Goal: Feedback & Contribution: Submit feedback/report problem

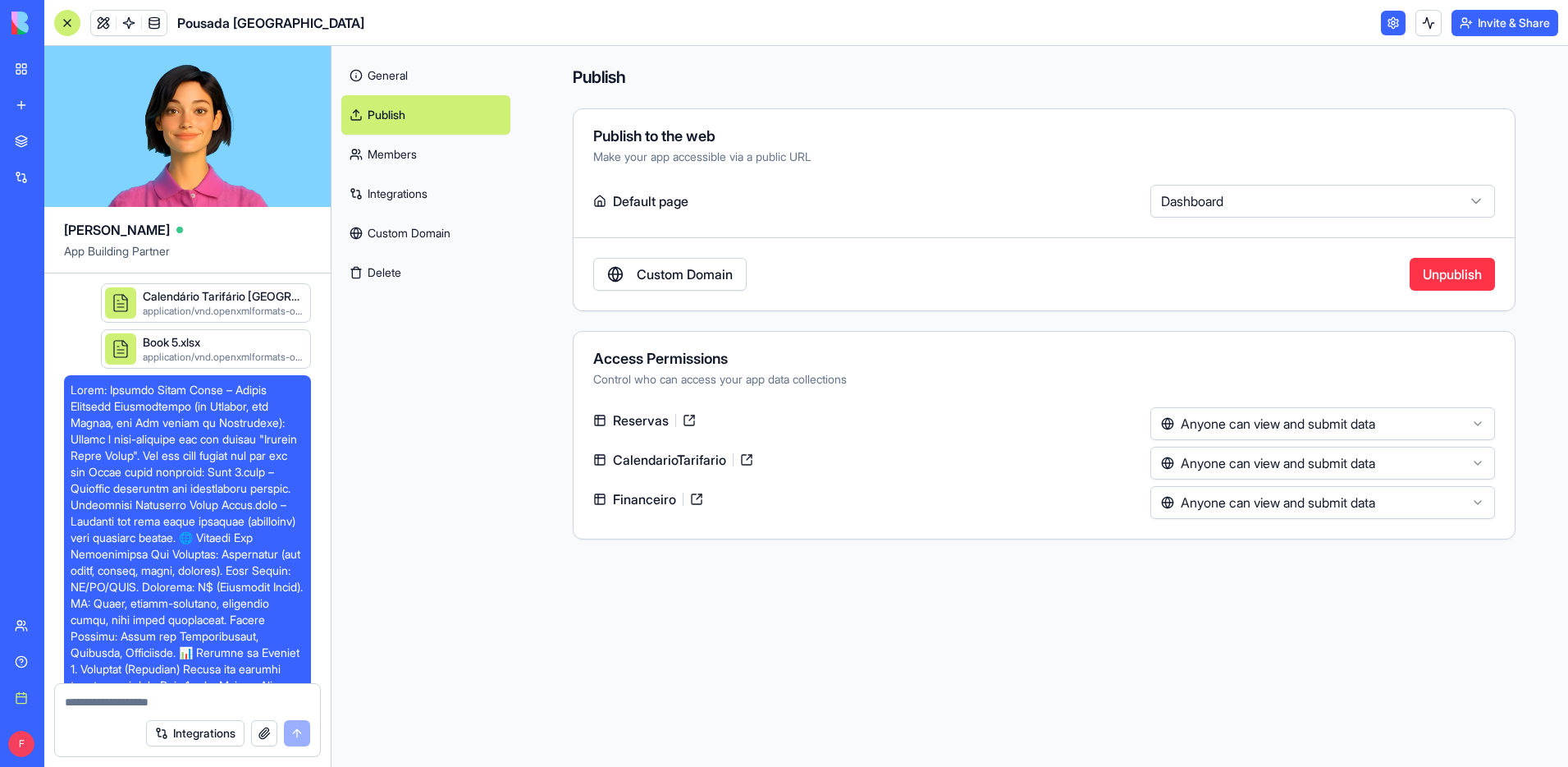
scroll to position [15993, 0]
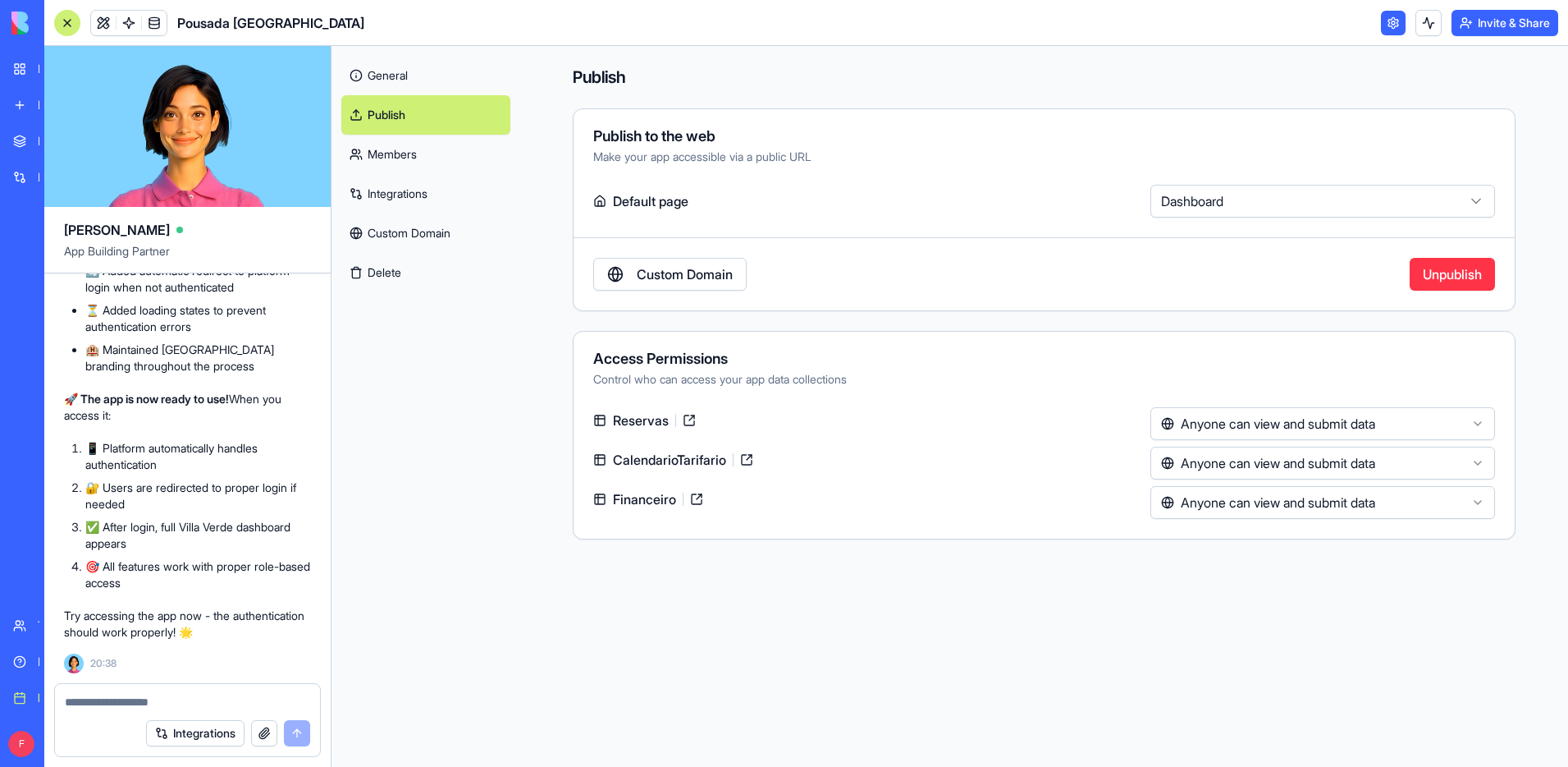
click at [1282, 203] on html "BETA My workspace New app Marketplace Integrations Recent Pousada Villa Verde W…" at bounding box center [784, 384] width 1568 height 767
click at [1281, 203] on html "BETA My workspace New app Marketplace Integrations Recent Pousada Villa Verde W…" at bounding box center [784, 384] width 1568 height 767
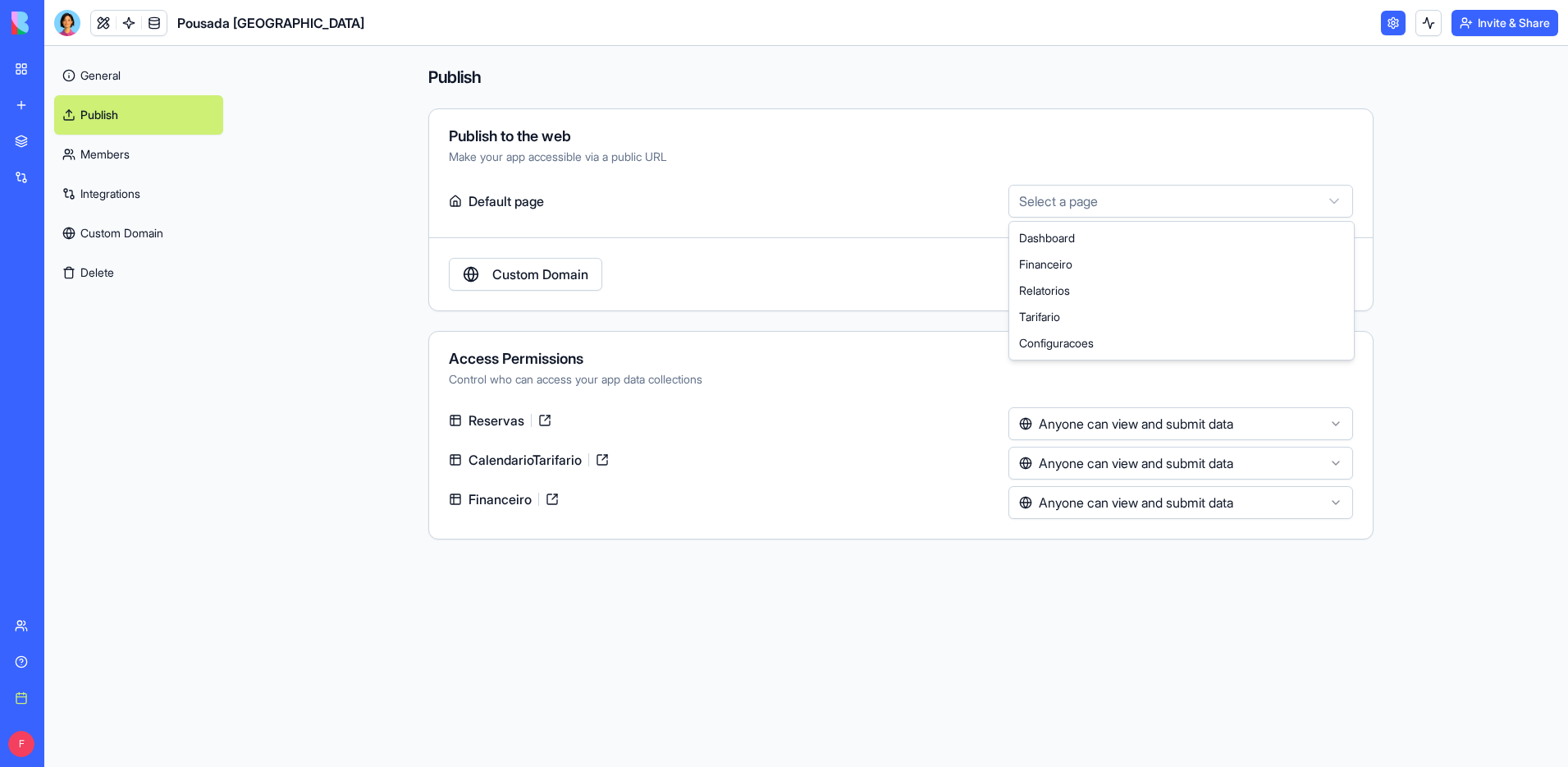
click at [1148, 203] on html "**********" at bounding box center [784, 384] width 1568 height 767
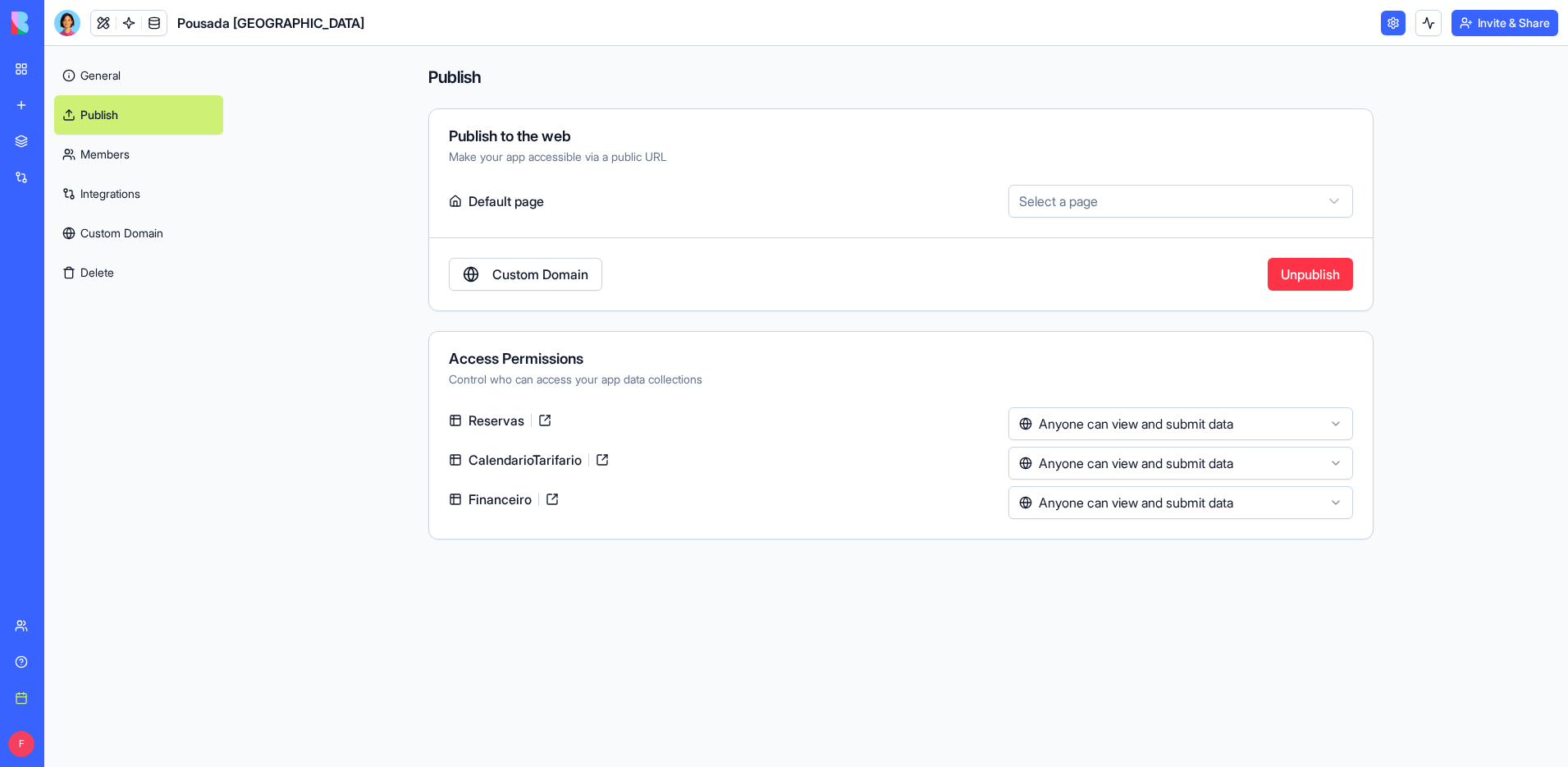
click at [1147, 203] on html "**********" at bounding box center [784, 384] width 1568 height 767
click at [106, 23] on link at bounding box center [103, 23] width 25 height 25
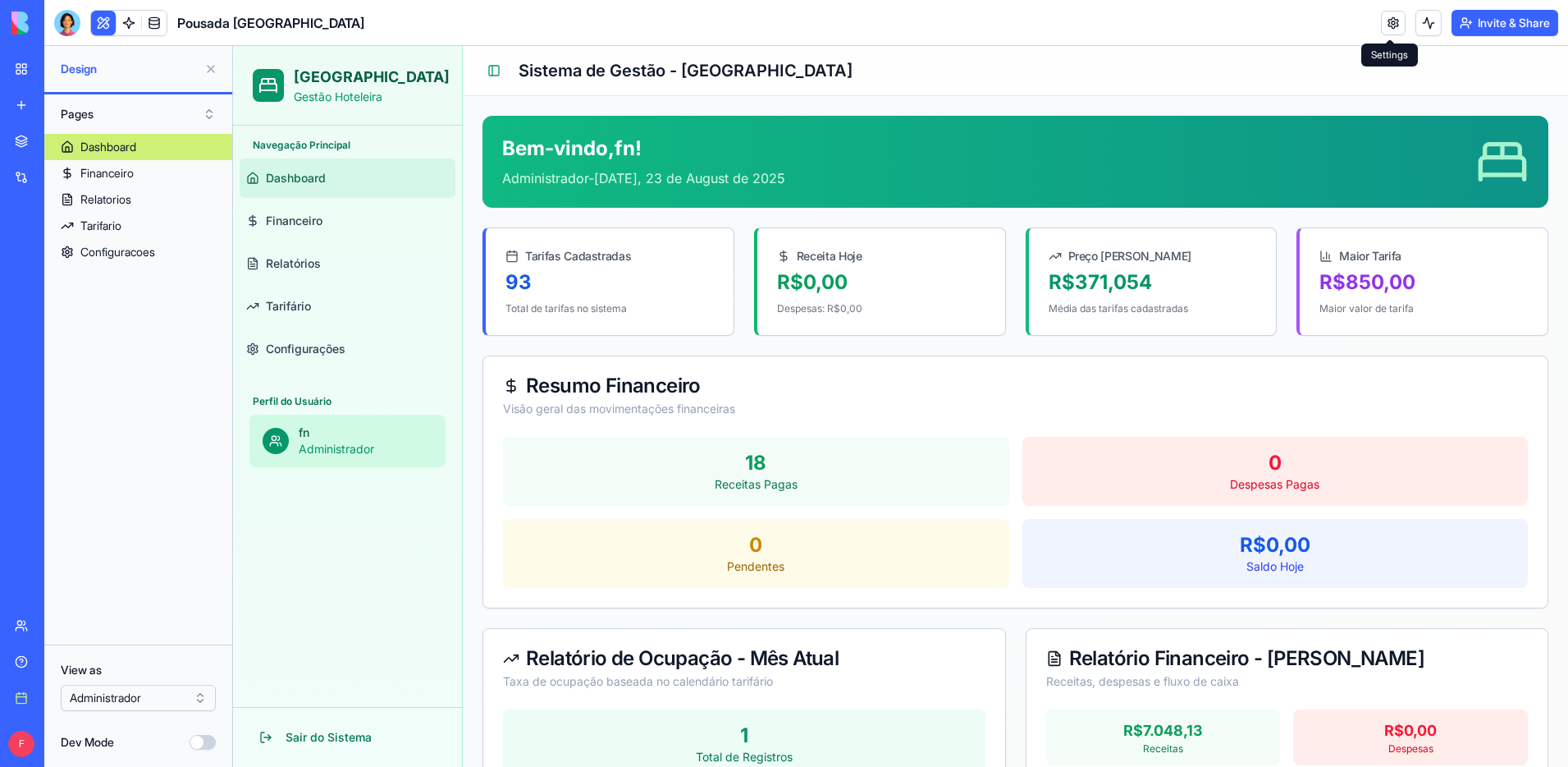
click at [1395, 31] on link at bounding box center [1393, 23] width 25 height 25
click at [1395, 31] on link at bounding box center [1393, 23] width 25 height 25
click at [1392, 30] on link at bounding box center [1393, 23] width 25 height 25
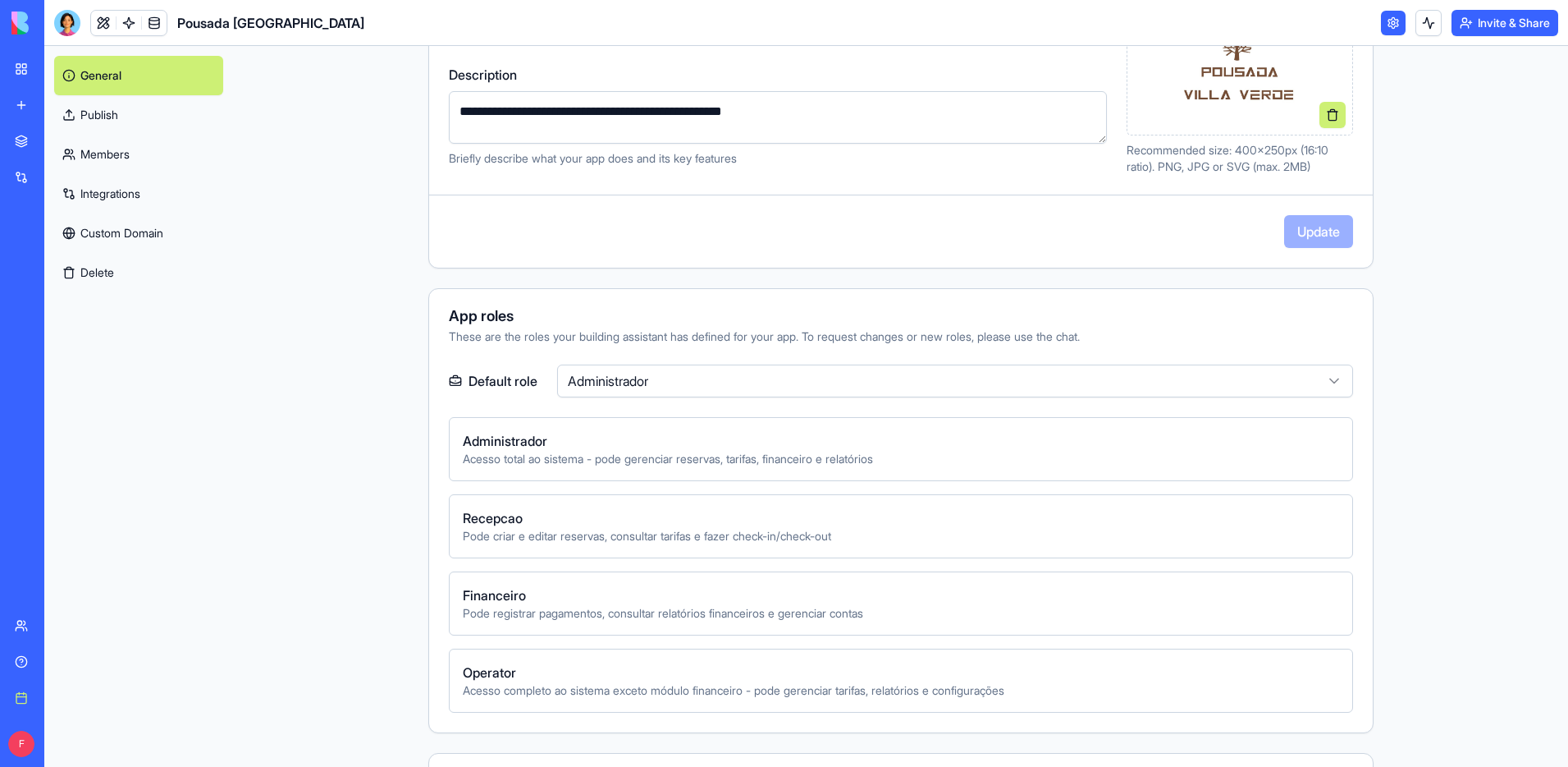
scroll to position [320, 0]
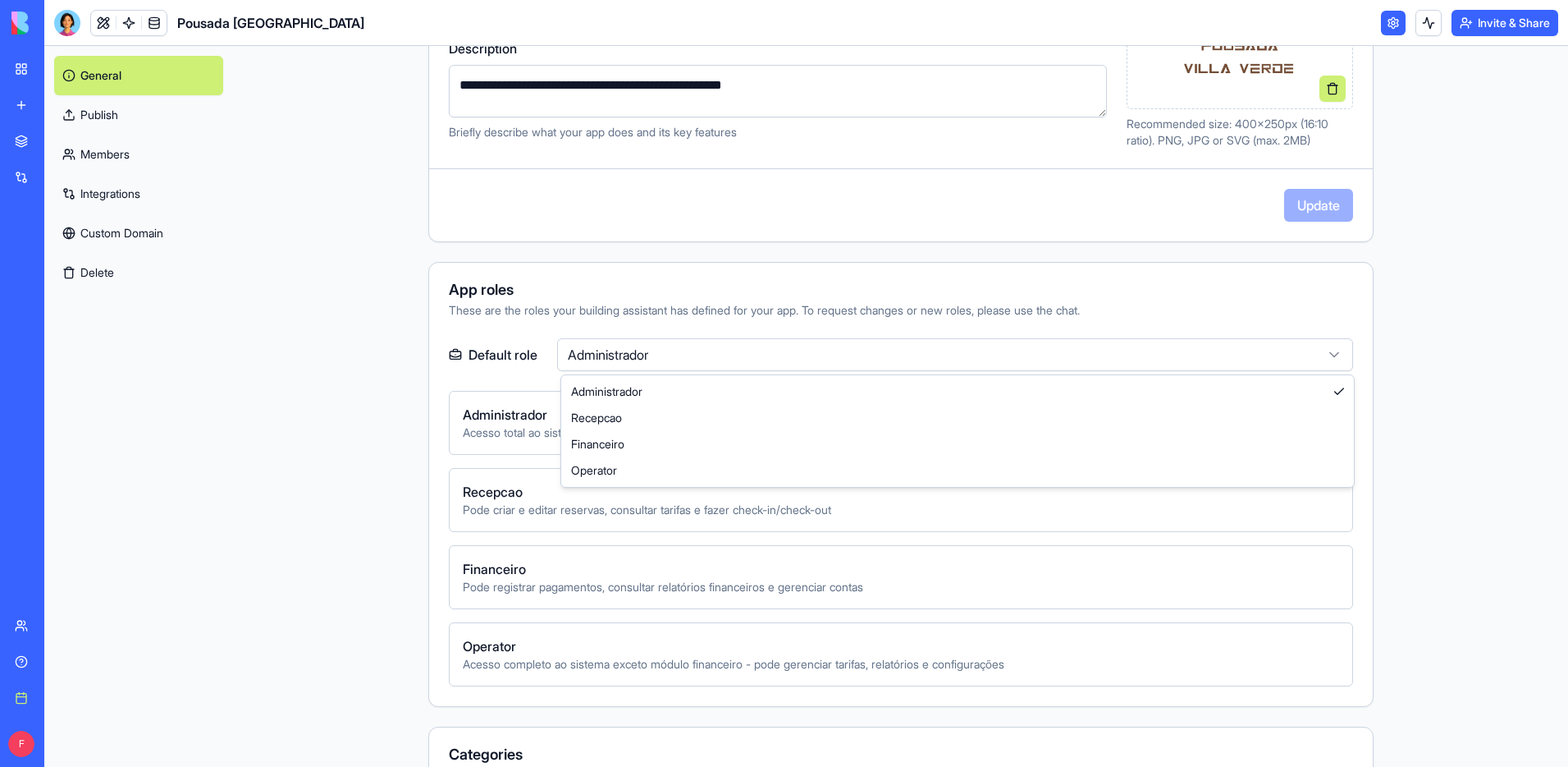
click at [762, 350] on html "**********" at bounding box center [784, 384] width 1568 height 767
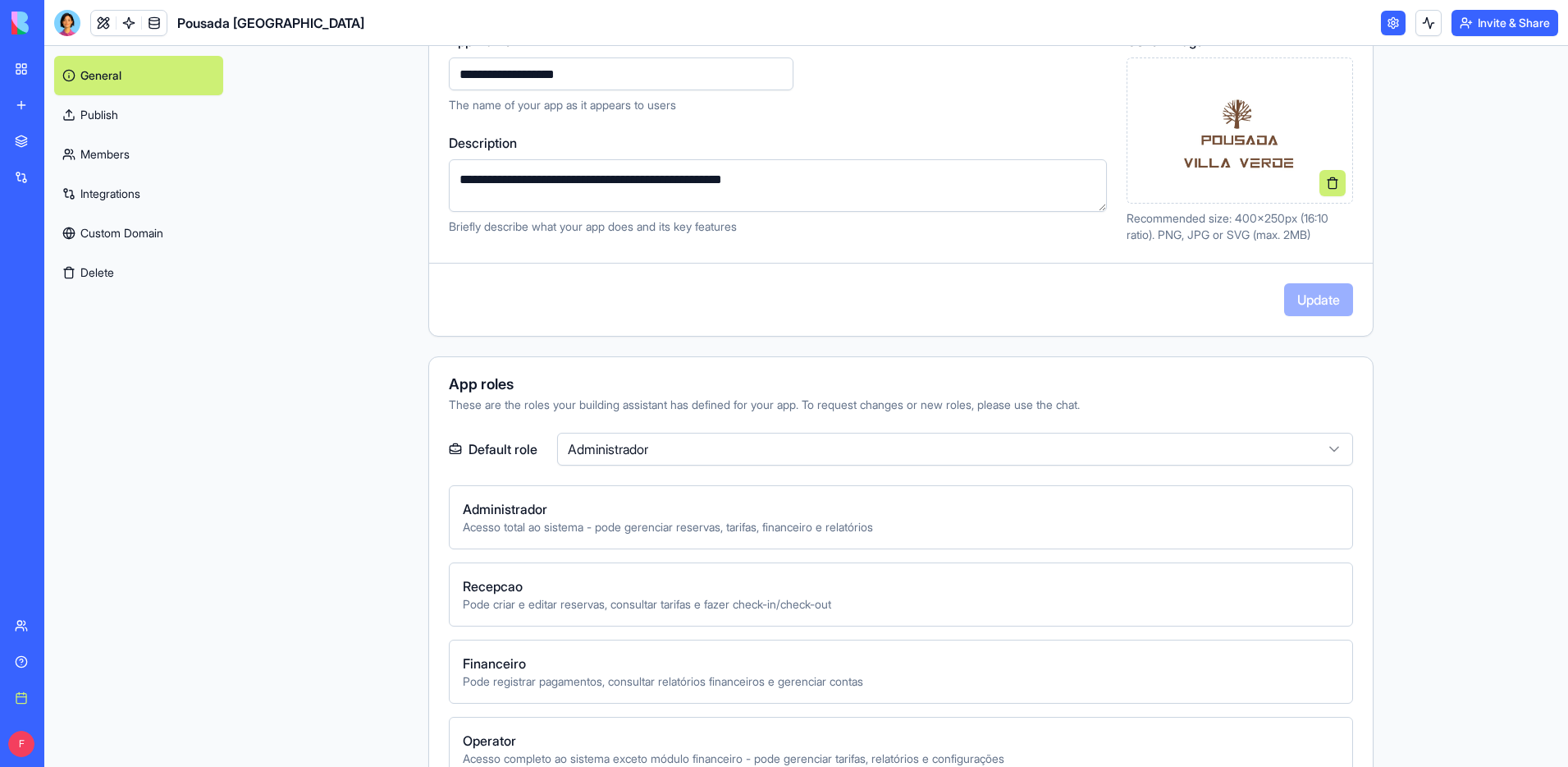
scroll to position [196, 0]
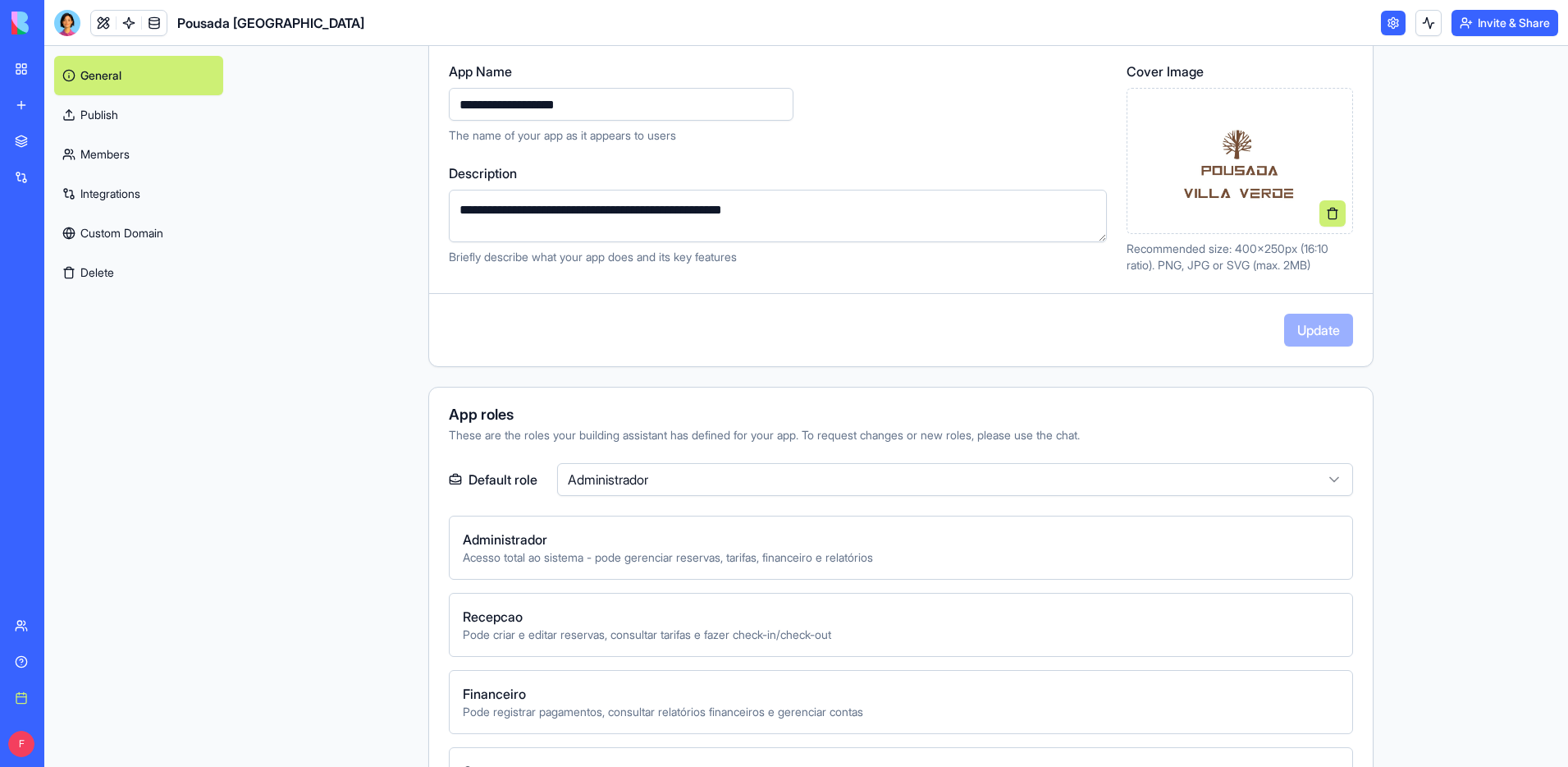
click at [136, 229] on link "Custom Domain" at bounding box center [139, 233] width 169 height 40
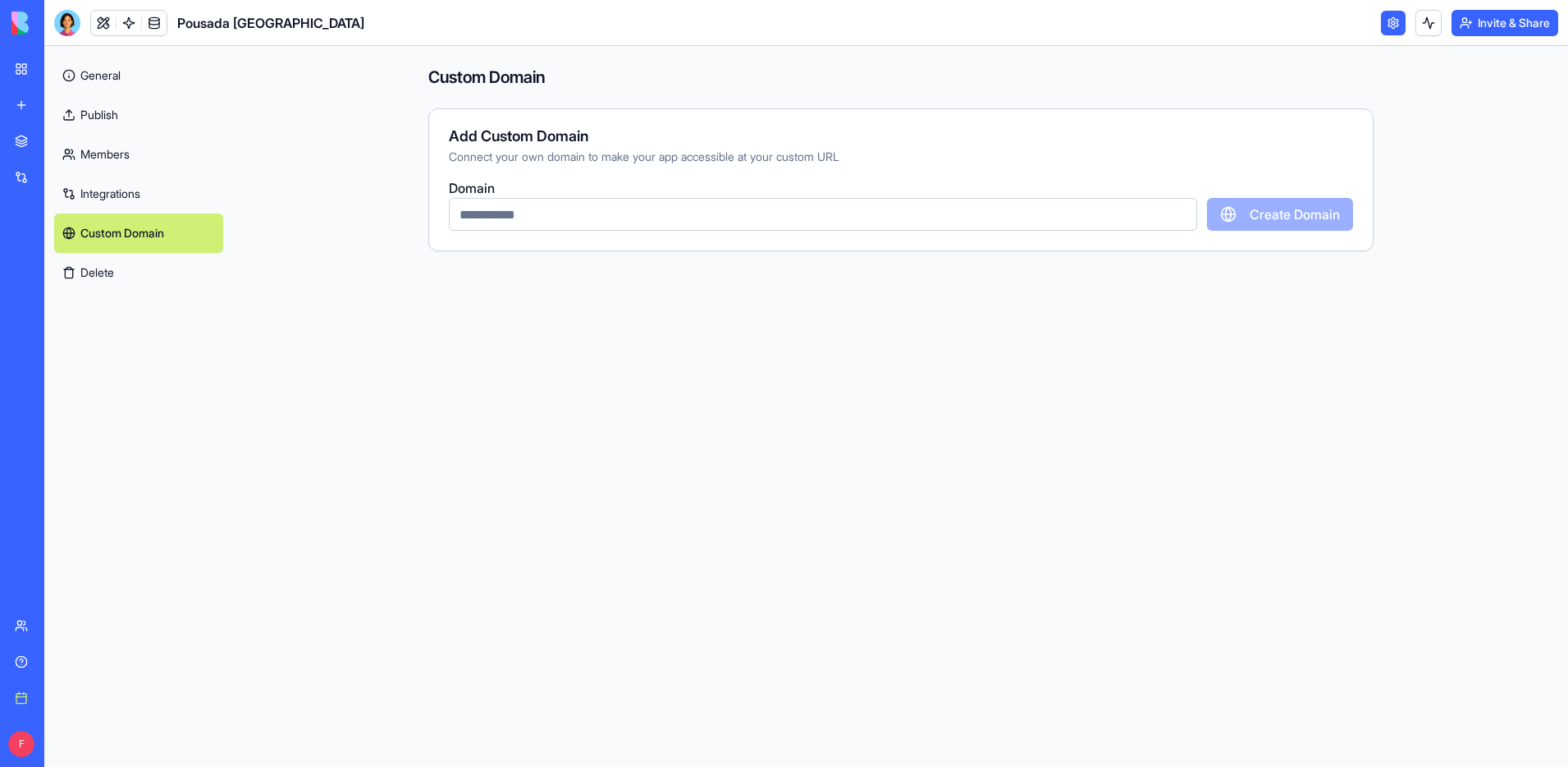
click at [124, 121] on link "Publish" at bounding box center [139, 114] width 169 height 40
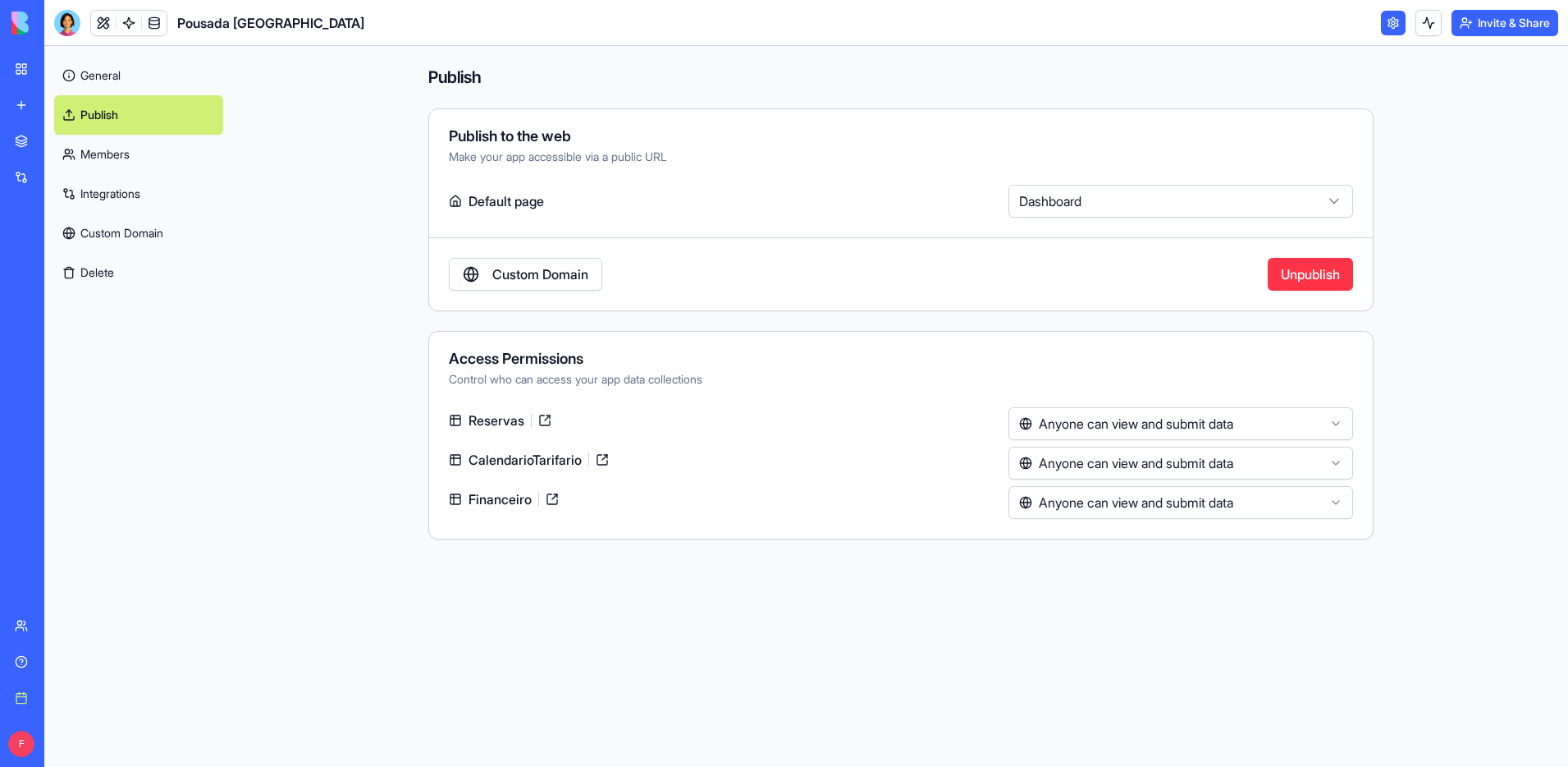
click at [543, 421] on link at bounding box center [544, 420] width 26 height 26
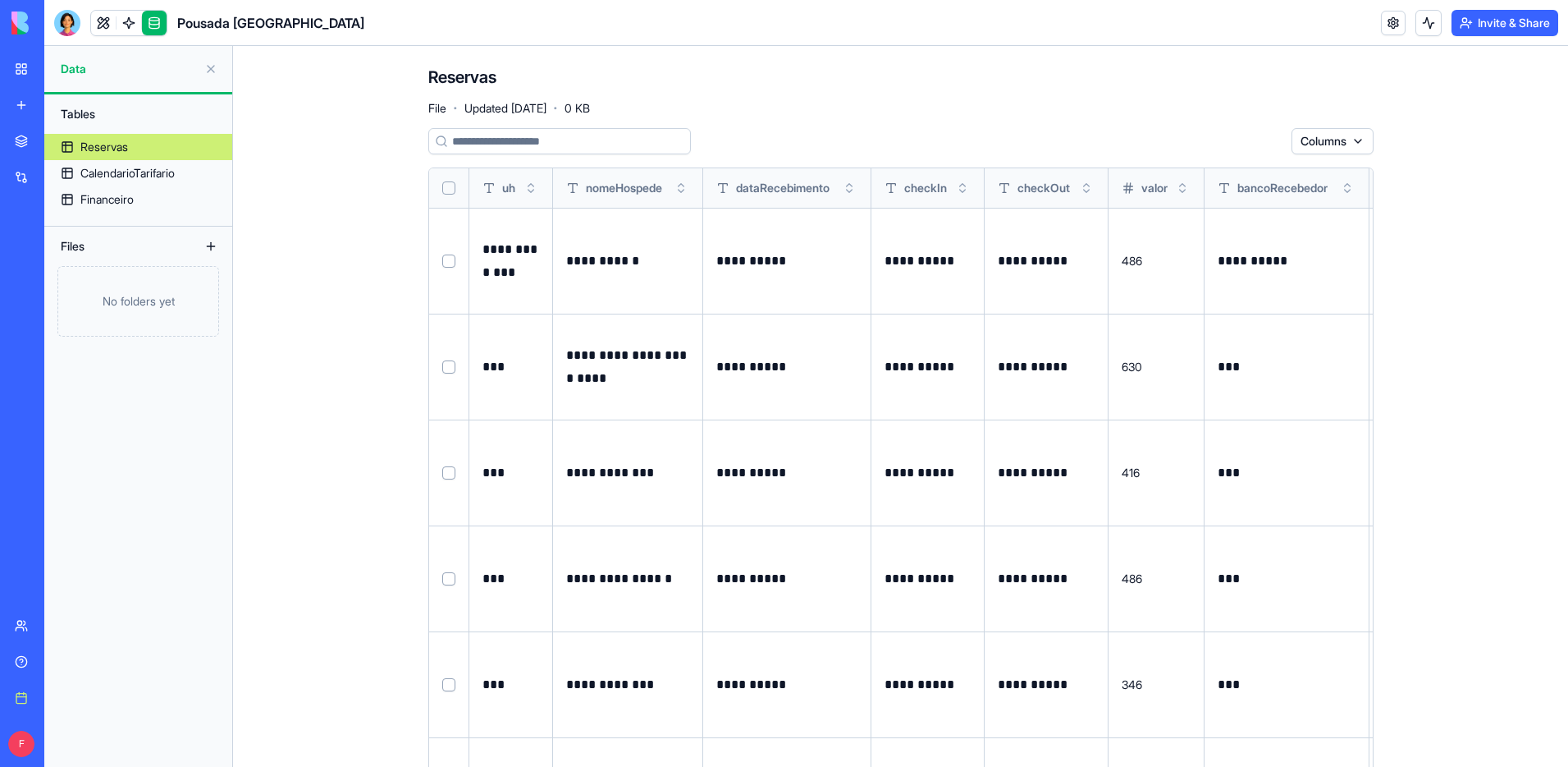
scroll to position [0, 3]
click at [150, 171] on div "CalendarioTarifario" at bounding box center [128, 173] width 95 height 16
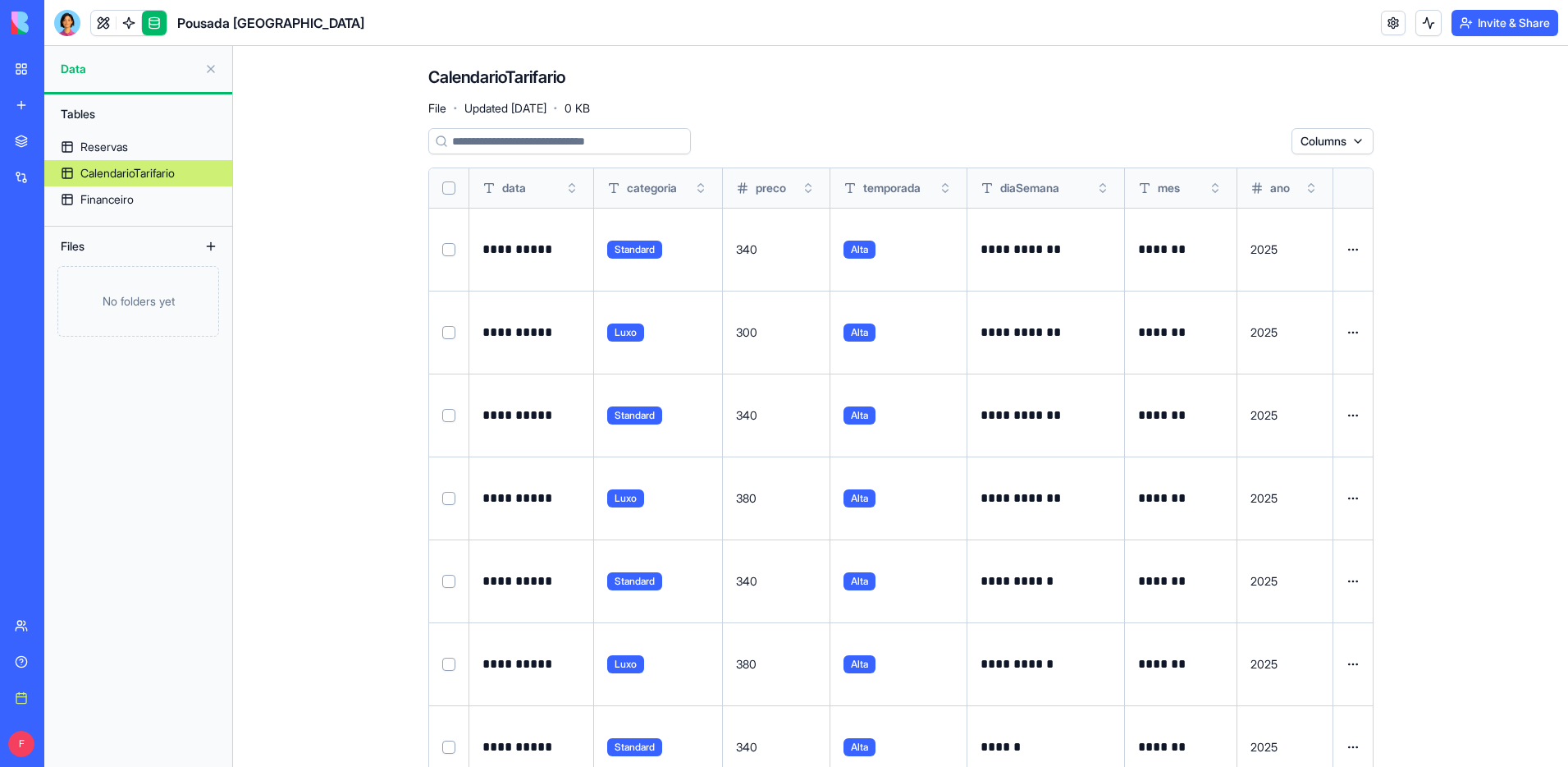
click at [1359, 246] on html "**********" at bounding box center [784, 384] width 1568 height 767
drag, startPoint x: 1361, startPoint y: 250, endPoint x: 1350, endPoint y: 247, distance: 11.4
click at [1356, 251] on html "**********" at bounding box center [784, 384] width 1568 height 767
click at [447, 248] on button "Select row" at bounding box center [449, 250] width 14 height 14
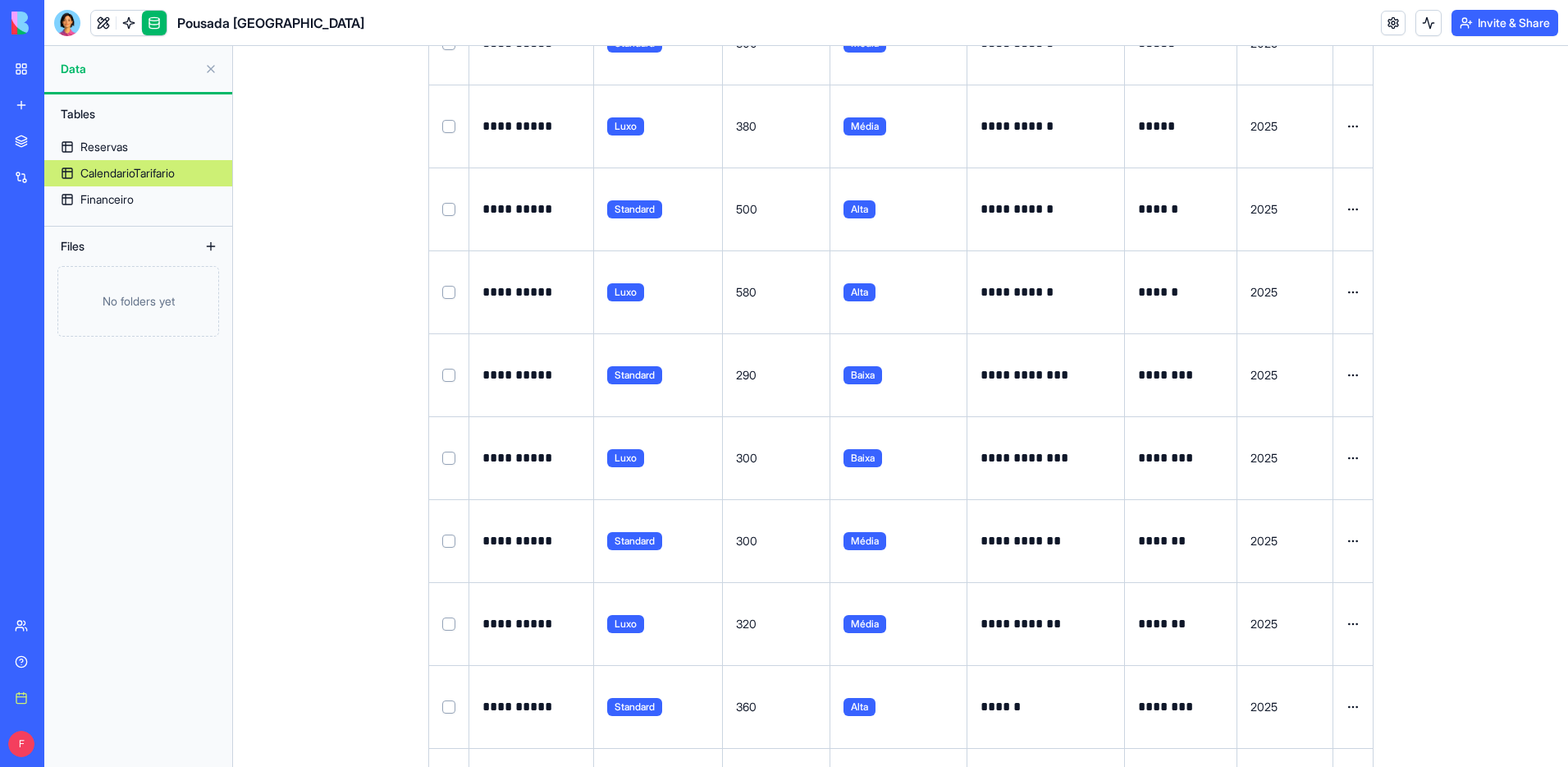
scroll to position [2969, 0]
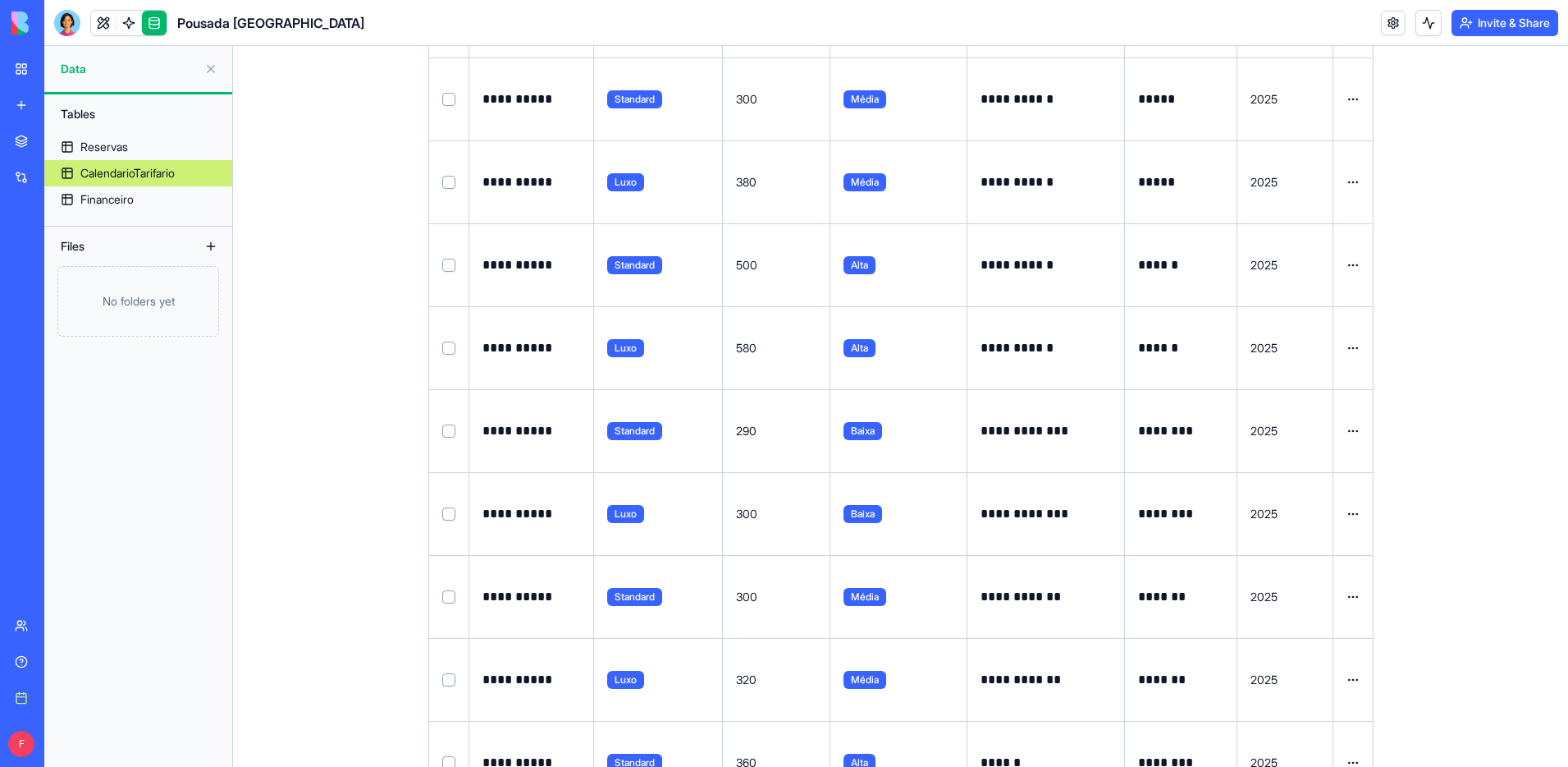
type button "on"
click at [451, 189] on td at bounding box center [449, 182] width 41 height 83
click at [449, 188] on td at bounding box center [449, 182] width 41 height 83
click at [448, 181] on button "Select row" at bounding box center [449, 183] width 14 height 14
type button "on"
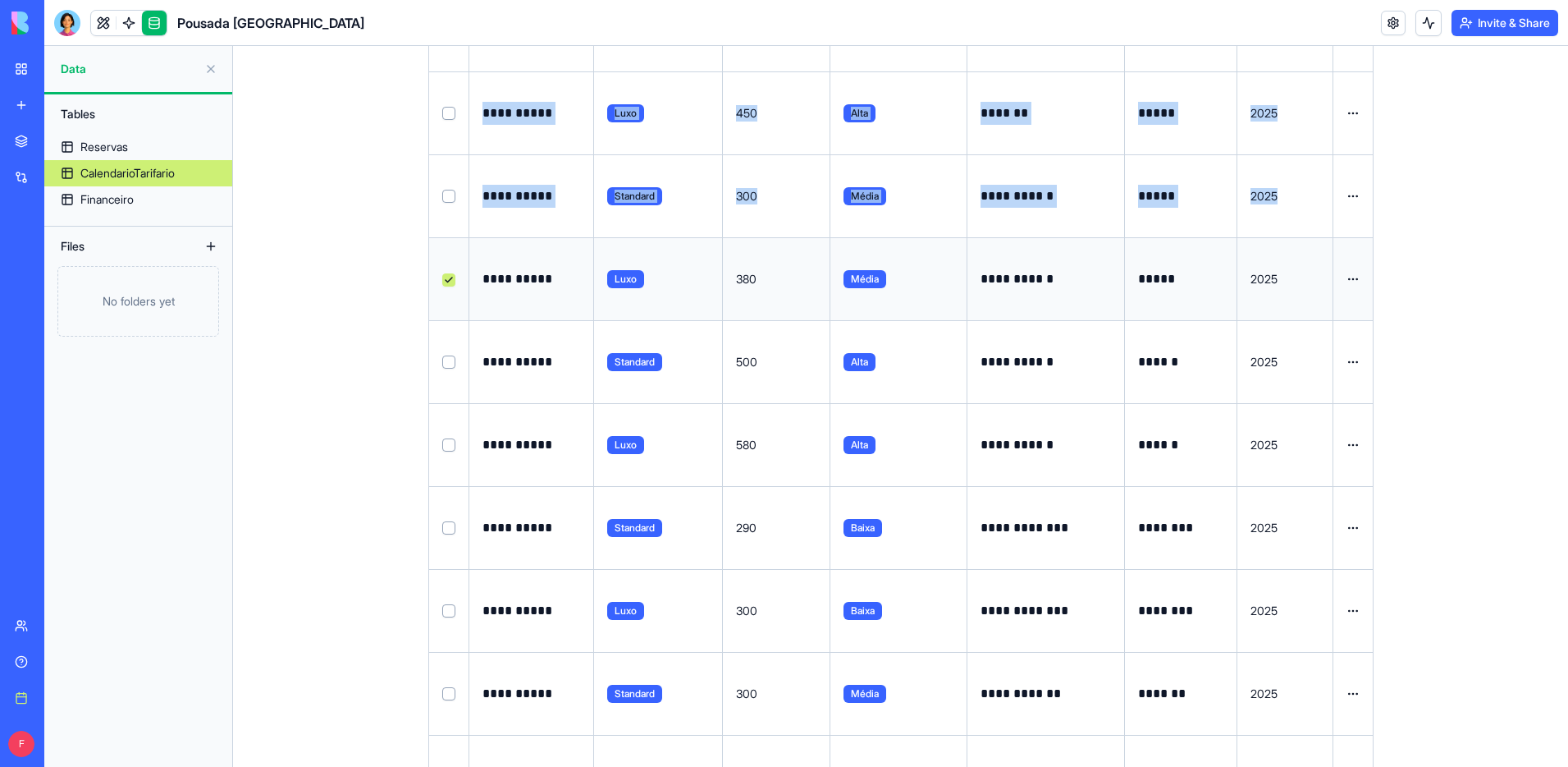
scroll to position [2860, 0]
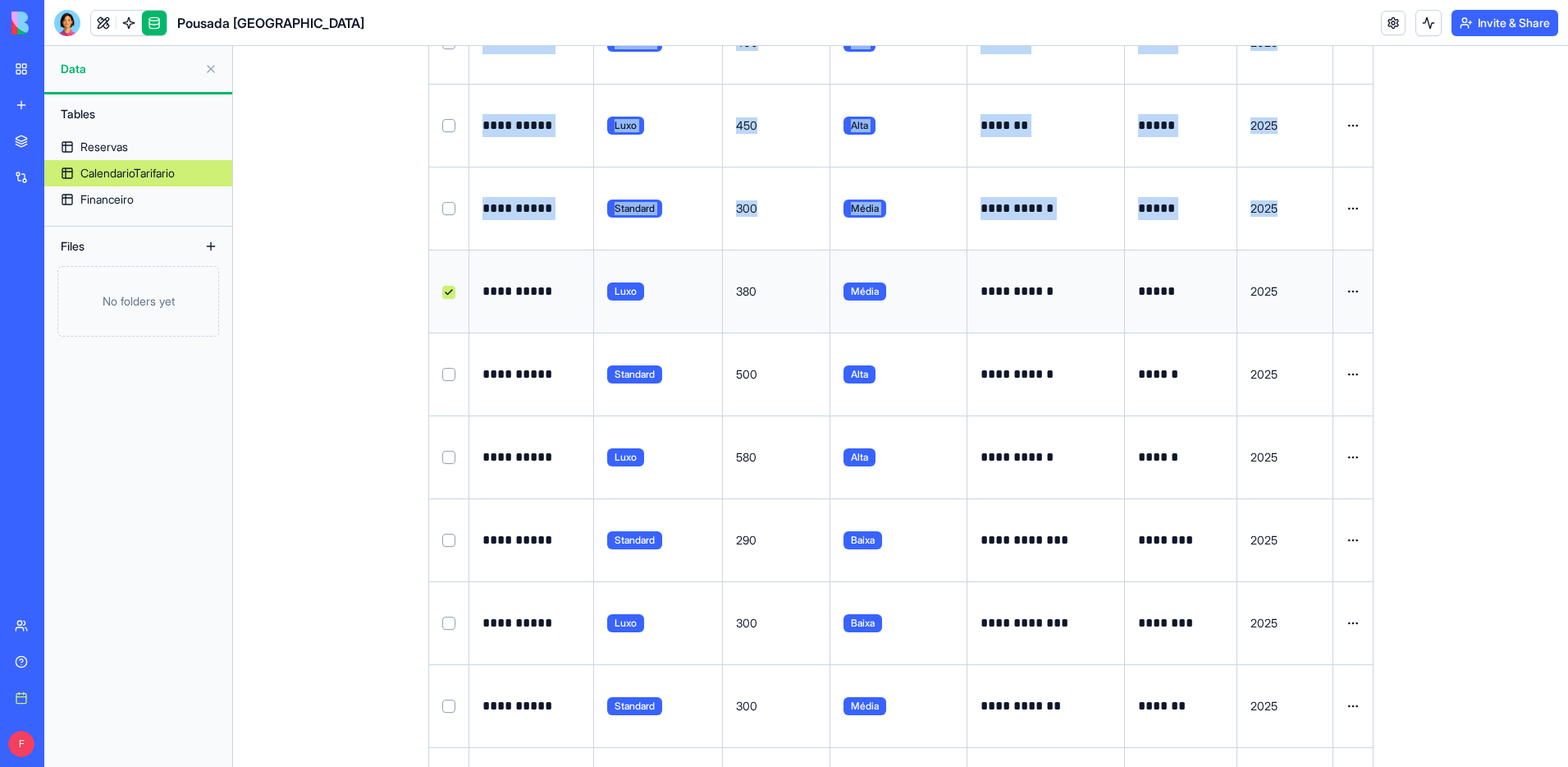
click at [449, 207] on button "Select row" at bounding box center [449, 209] width 14 height 14
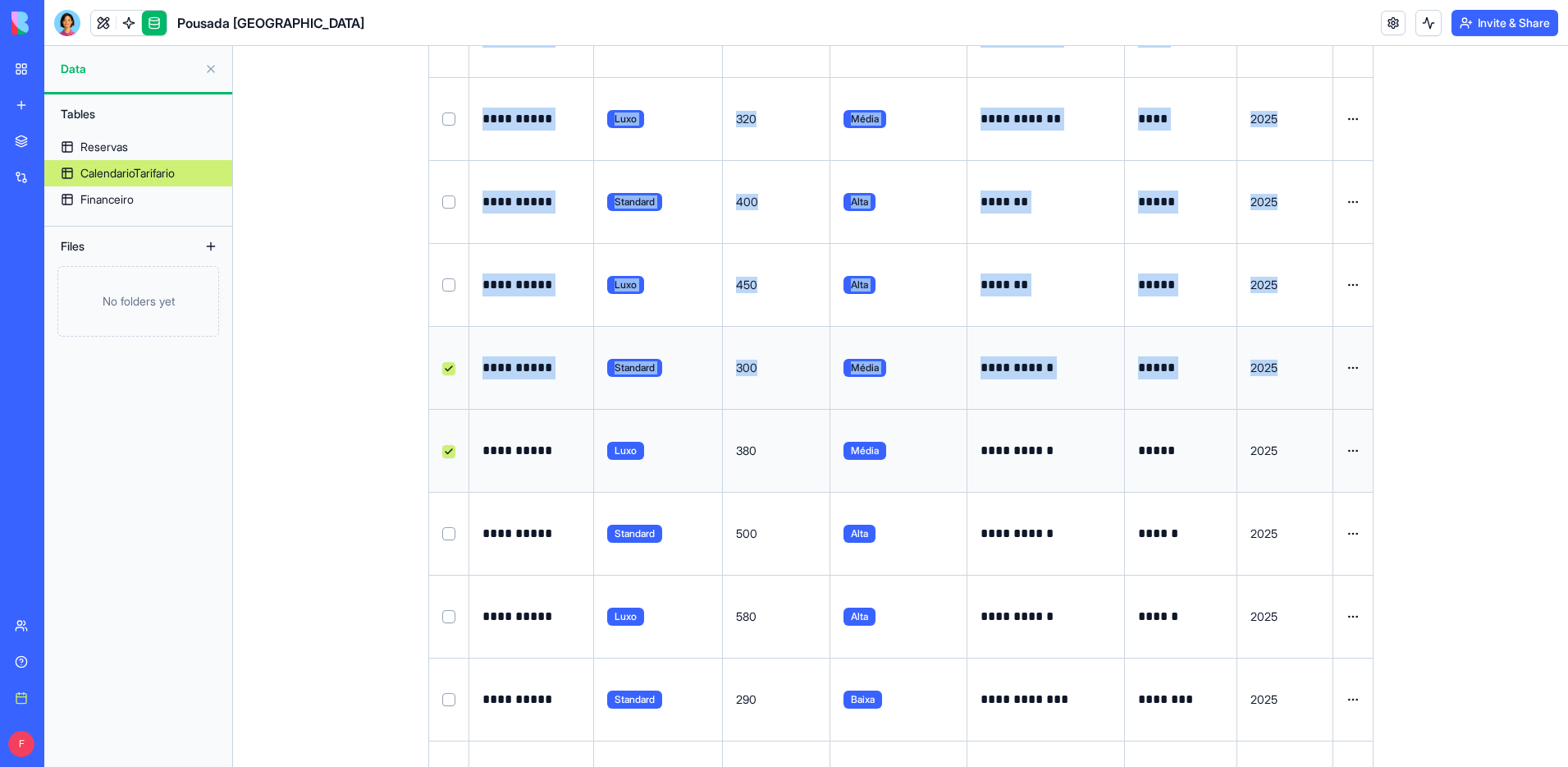
click at [443, 279] on button "Select row" at bounding box center [449, 285] width 14 height 14
drag, startPoint x: 447, startPoint y: 208, endPoint x: 448, endPoint y: 190, distance: 18.0
click at [447, 204] on td at bounding box center [449, 201] width 41 height 83
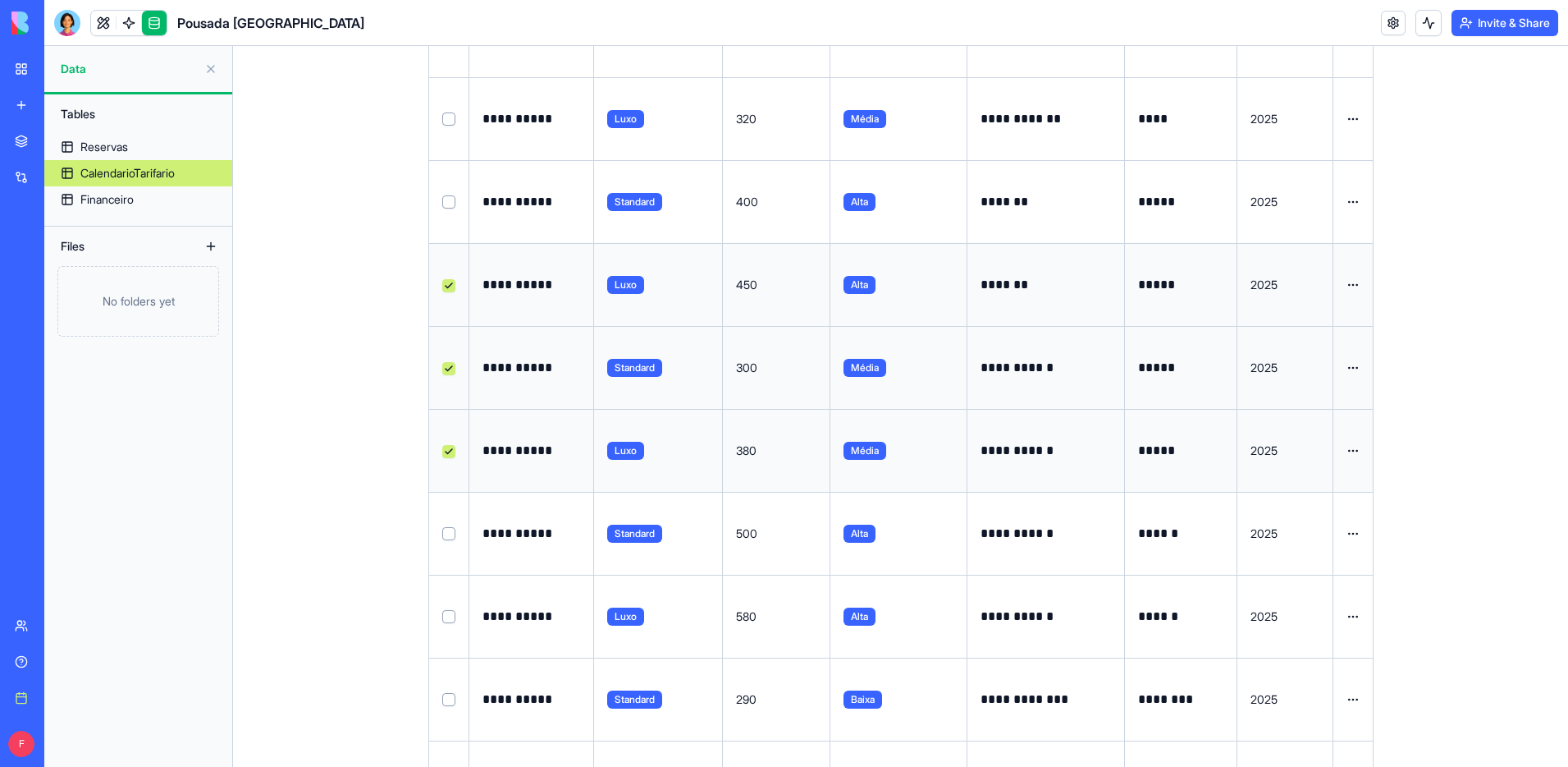
click at [451, 123] on button "Select row" at bounding box center [449, 119] width 14 height 14
click at [448, 197] on button "Select row" at bounding box center [449, 202] width 14 height 14
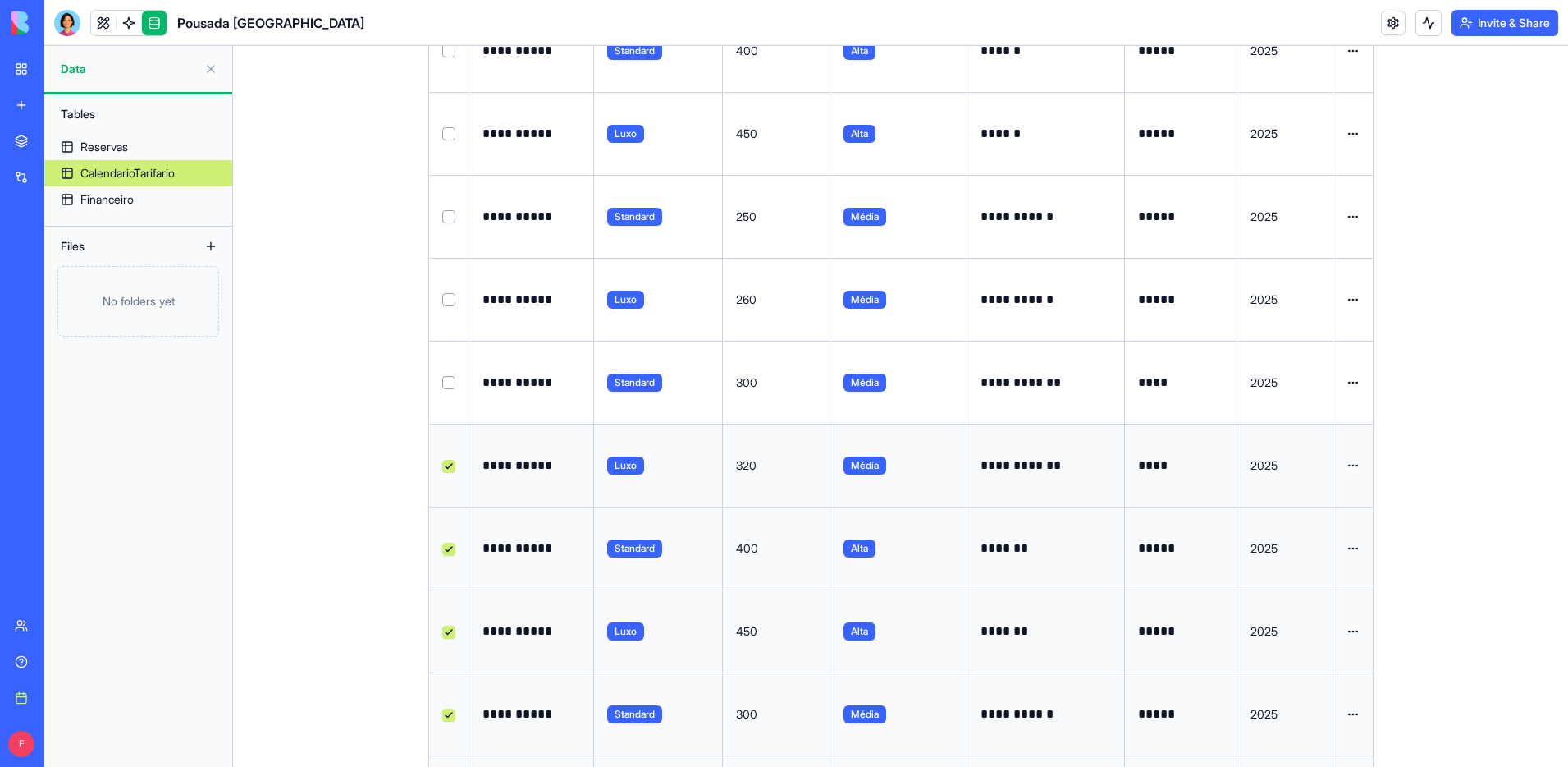
scroll to position [2292, 0]
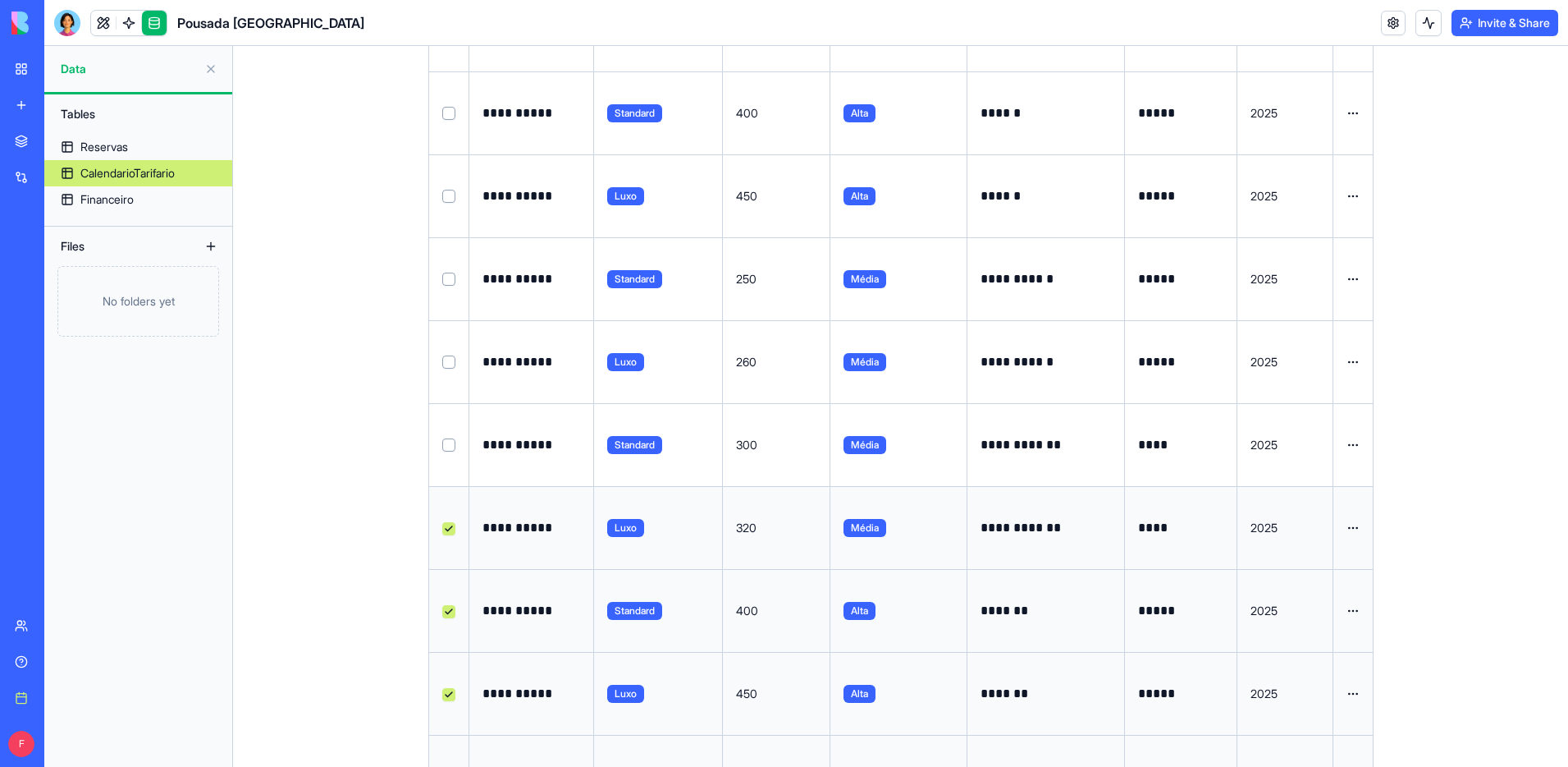
click at [450, 444] on button "Select row" at bounding box center [449, 445] width 14 height 14
click at [445, 360] on button "Select row" at bounding box center [449, 362] width 14 height 14
click at [445, 273] on button "Select row" at bounding box center [449, 279] width 14 height 14
click at [448, 190] on button "Select row" at bounding box center [449, 196] width 14 height 14
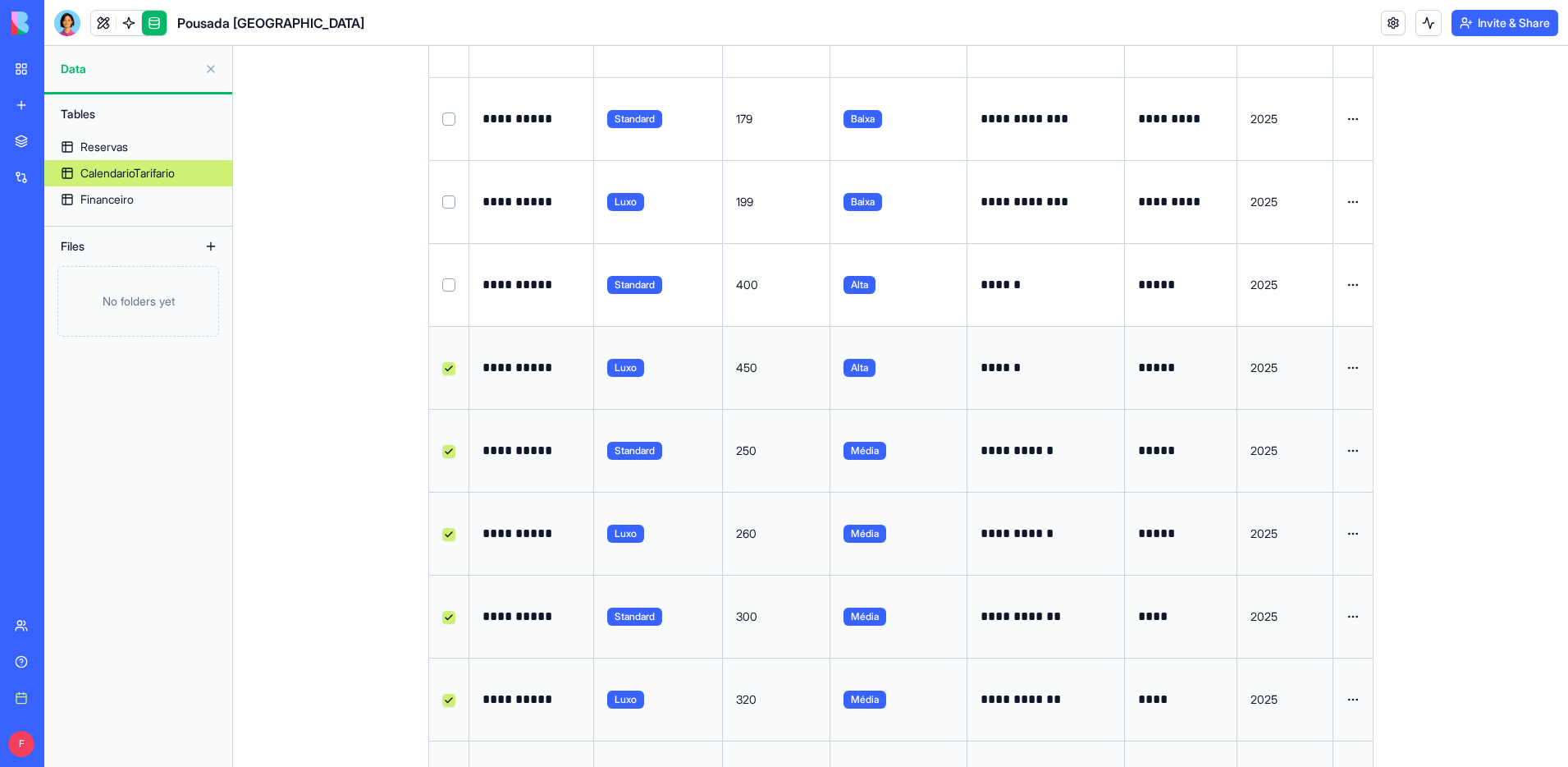
scroll to position [2100, 0]
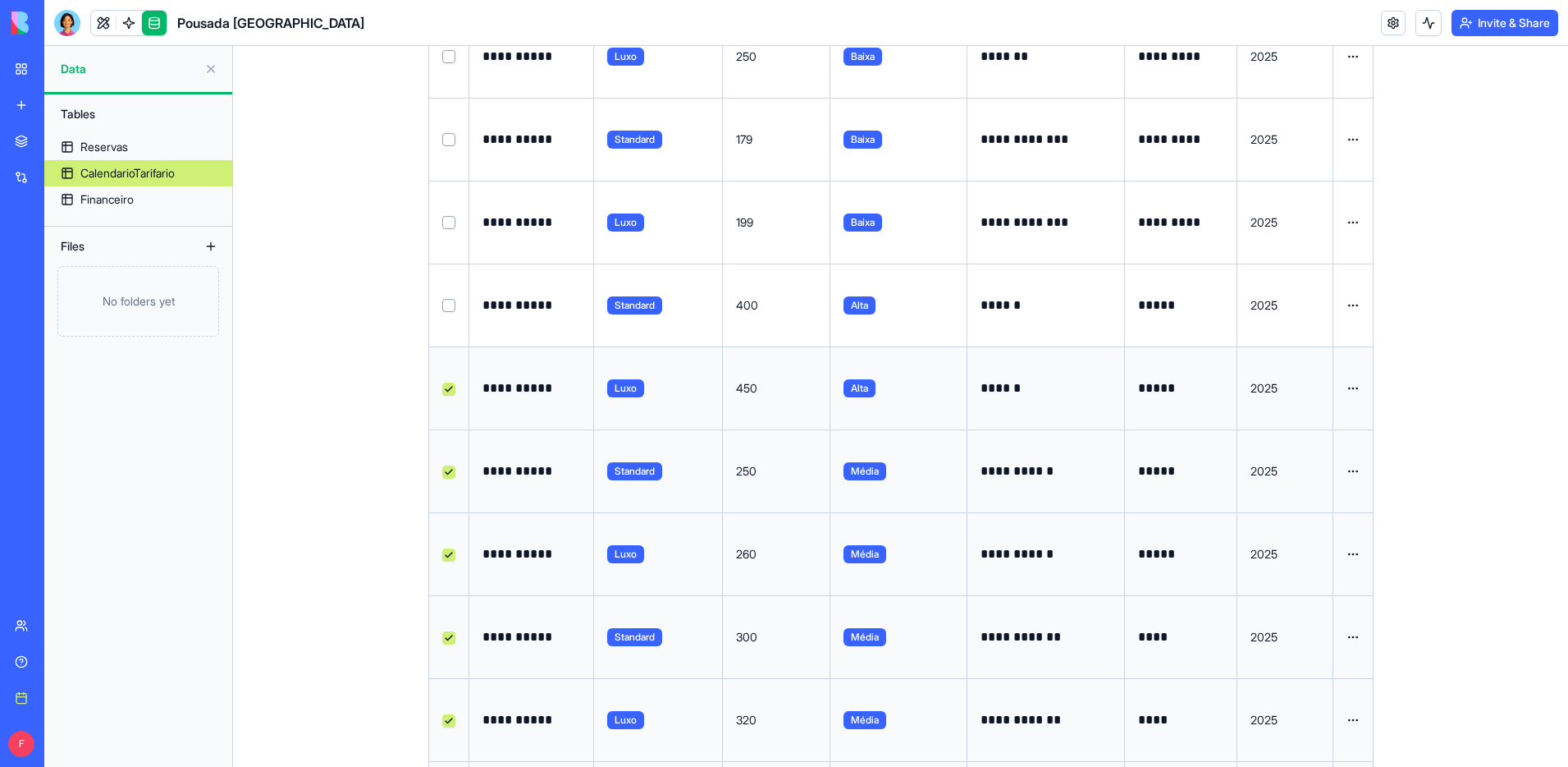
click at [447, 304] on button "Select row" at bounding box center [449, 306] width 14 height 14
click at [450, 226] on button "Select row" at bounding box center [449, 223] width 14 height 14
click at [448, 138] on button "Select row" at bounding box center [449, 140] width 14 height 14
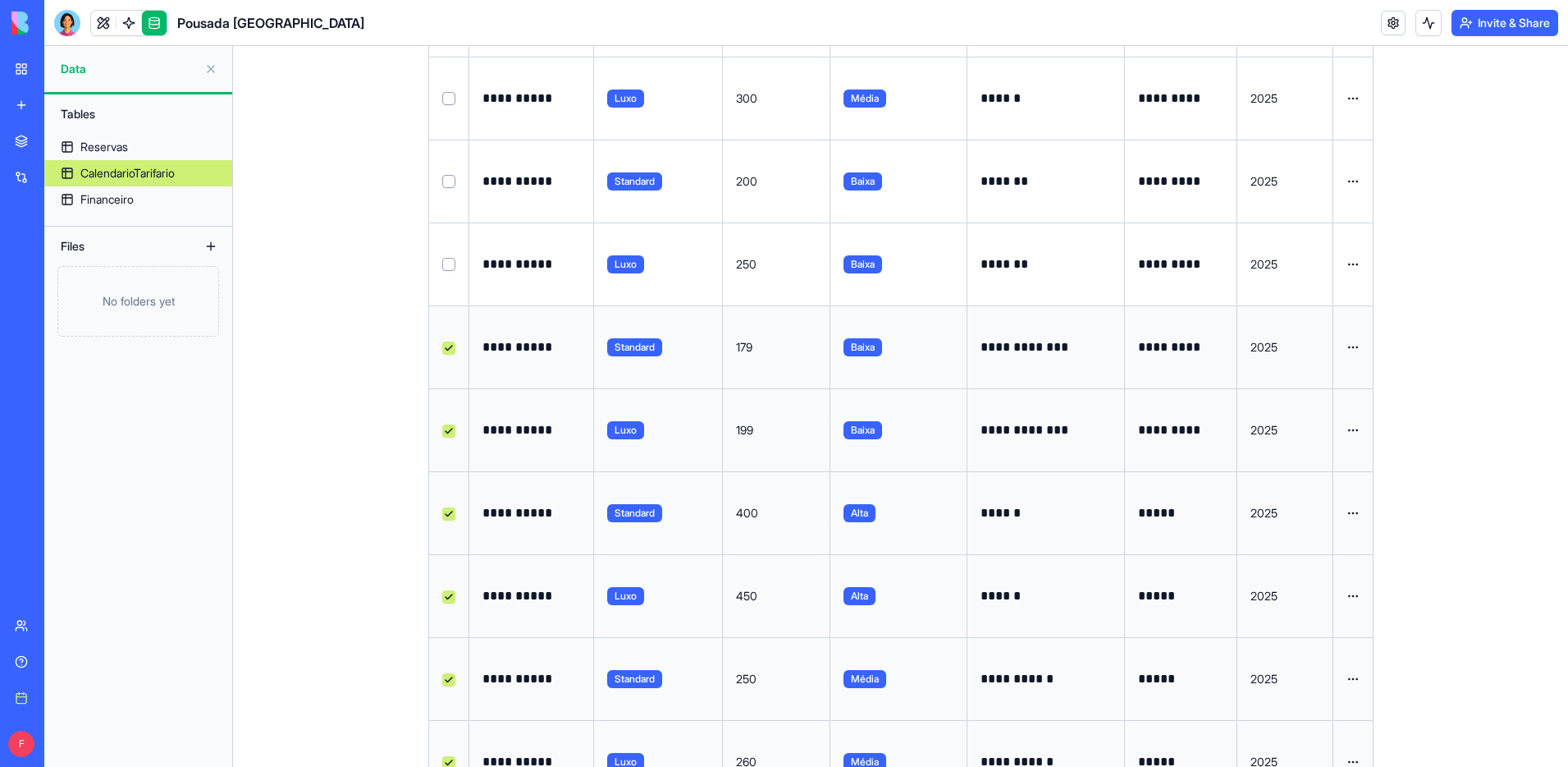
scroll to position [1859, 0]
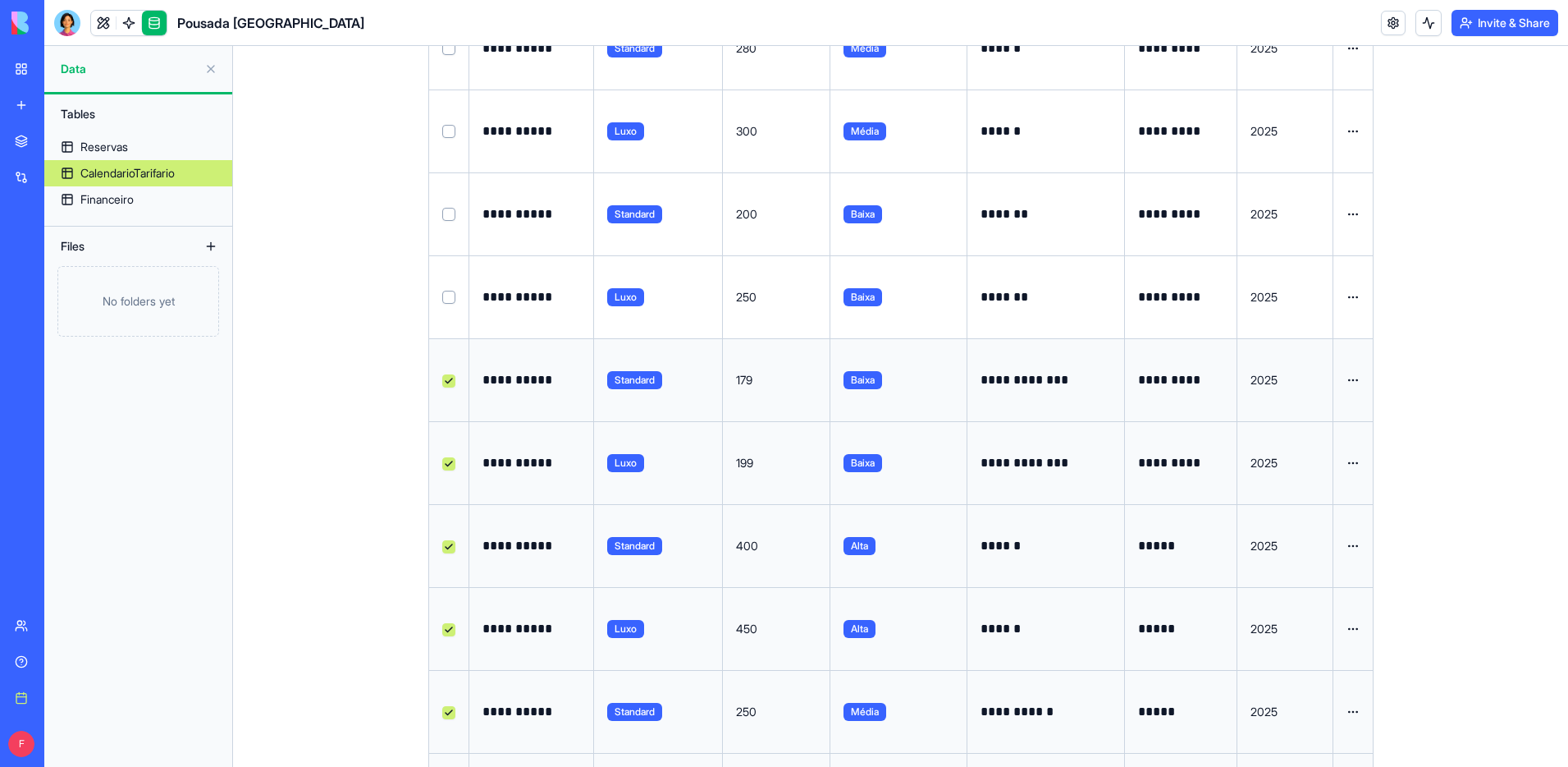
click at [446, 294] on button "Select row" at bounding box center [449, 297] width 14 height 14
drag, startPoint x: 447, startPoint y: 213, endPoint x: 443, endPoint y: 190, distance: 23.3
click at [445, 212] on button "Select row" at bounding box center [449, 214] width 14 height 14
click at [447, 132] on button "Select row" at bounding box center [449, 131] width 14 height 14
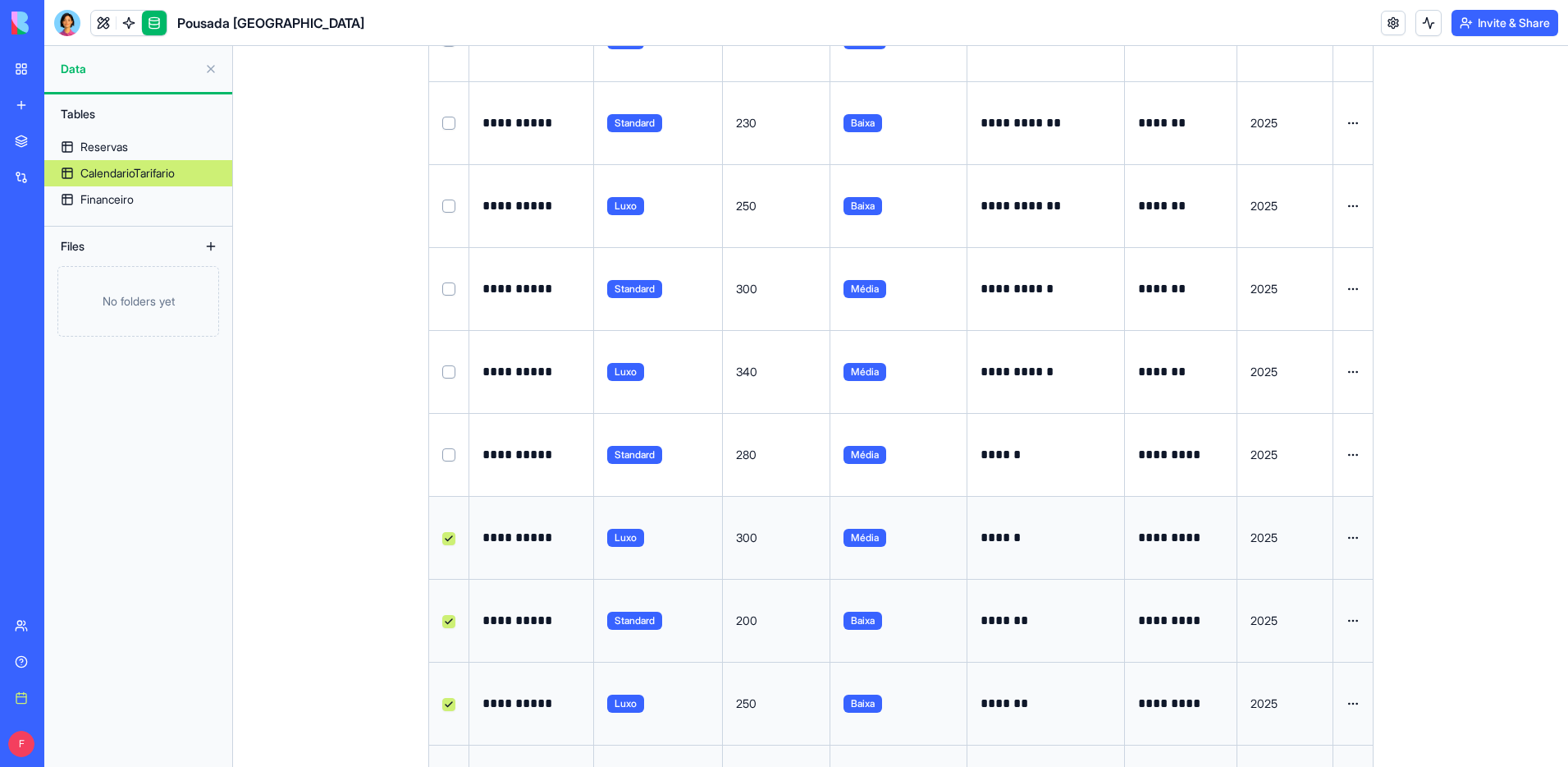
scroll to position [1386, 0]
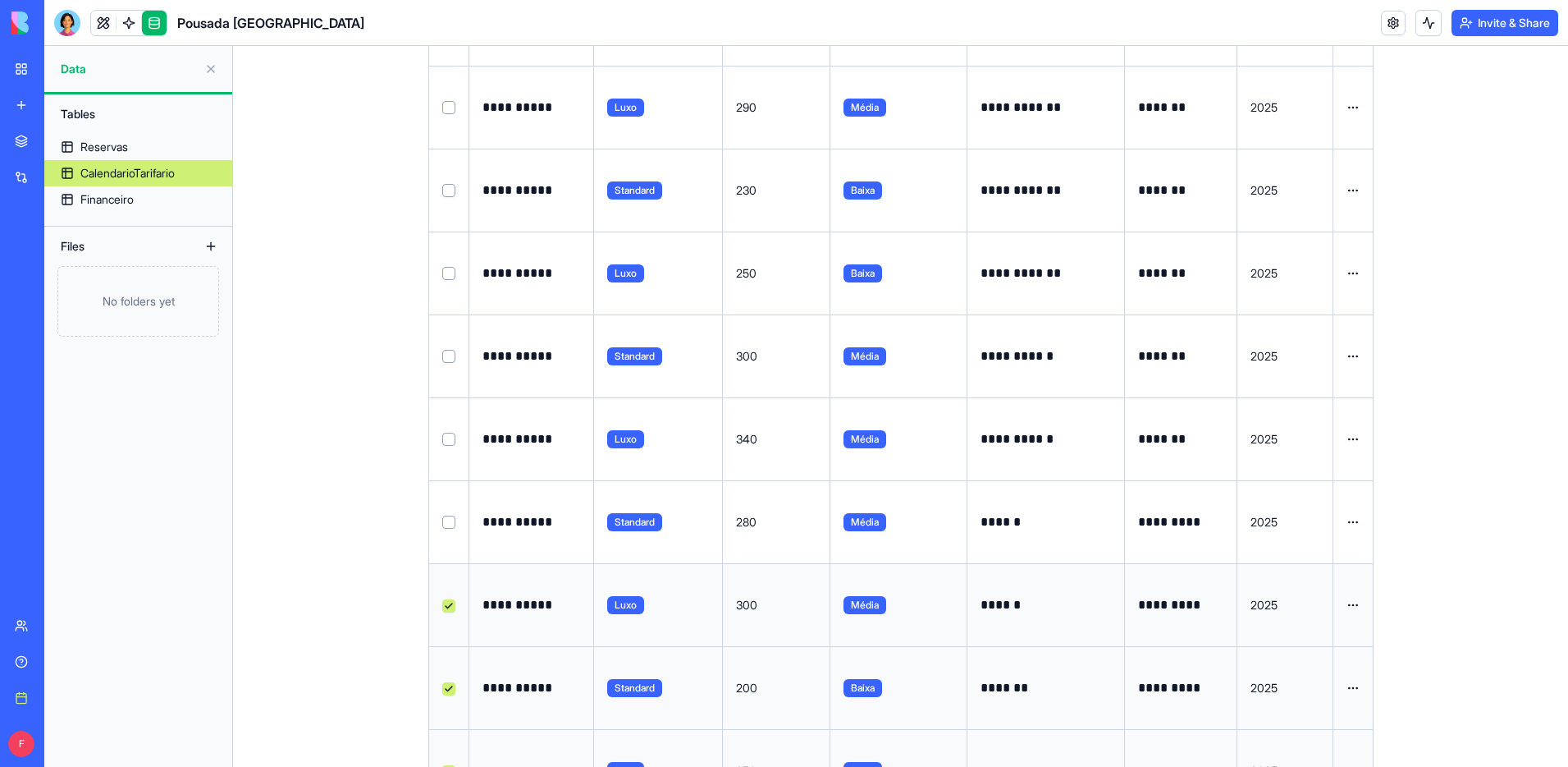
click at [444, 525] on button "Select row" at bounding box center [449, 522] width 14 height 14
click at [447, 436] on button "Select row" at bounding box center [449, 439] width 14 height 14
click at [445, 350] on button "Select row" at bounding box center [449, 356] width 14 height 14
drag, startPoint x: 447, startPoint y: 275, endPoint x: 440, endPoint y: 222, distance: 53.5
click at [444, 263] on td at bounding box center [449, 273] width 41 height 83
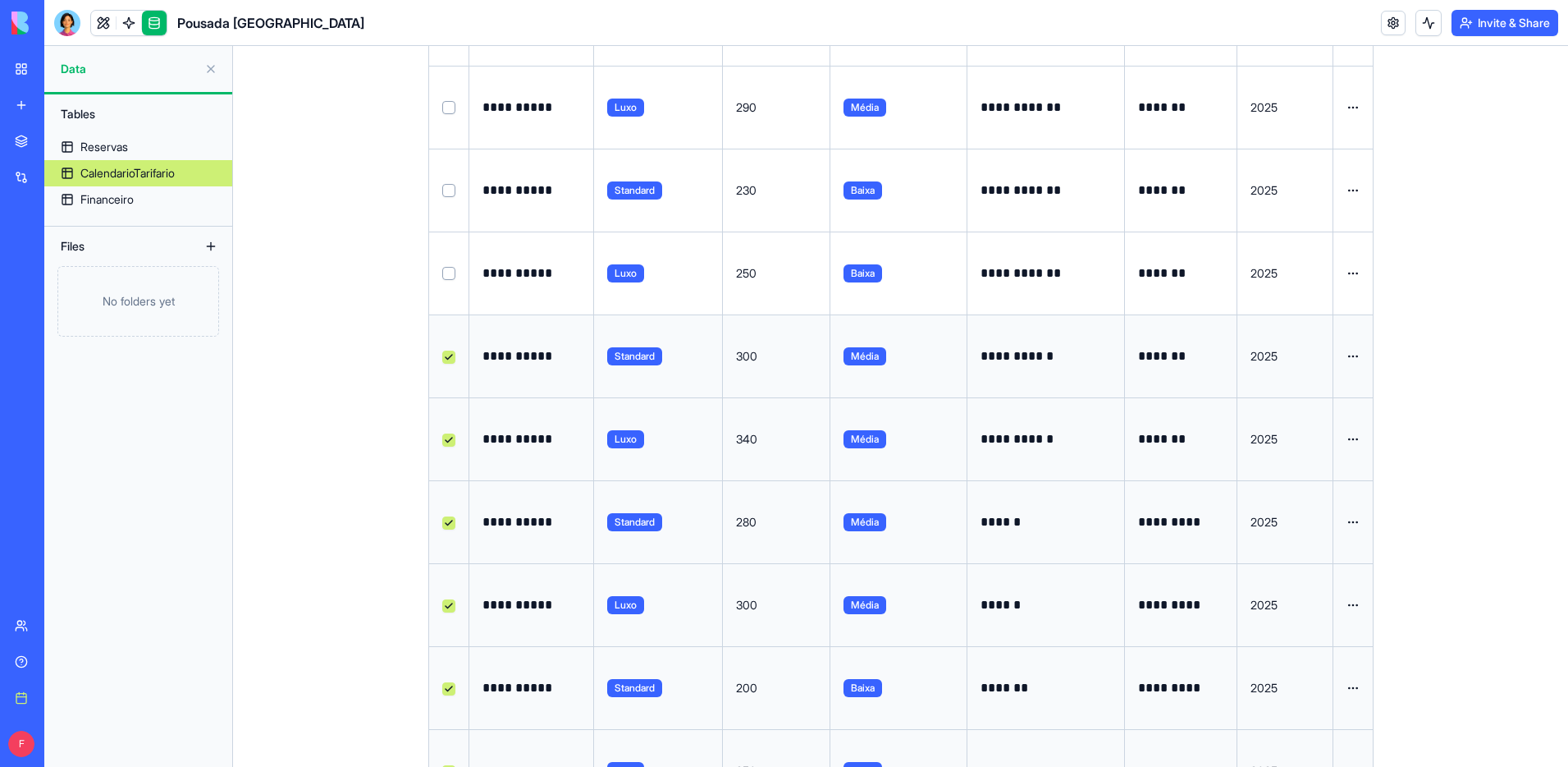
click at [448, 194] on button "Select row" at bounding box center [449, 190] width 14 height 14
click at [450, 268] on button "Select row" at bounding box center [449, 273] width 14 height 14
click at [448, 110] on button "Select row" at bounding box center [449, 108] width 14 height 14
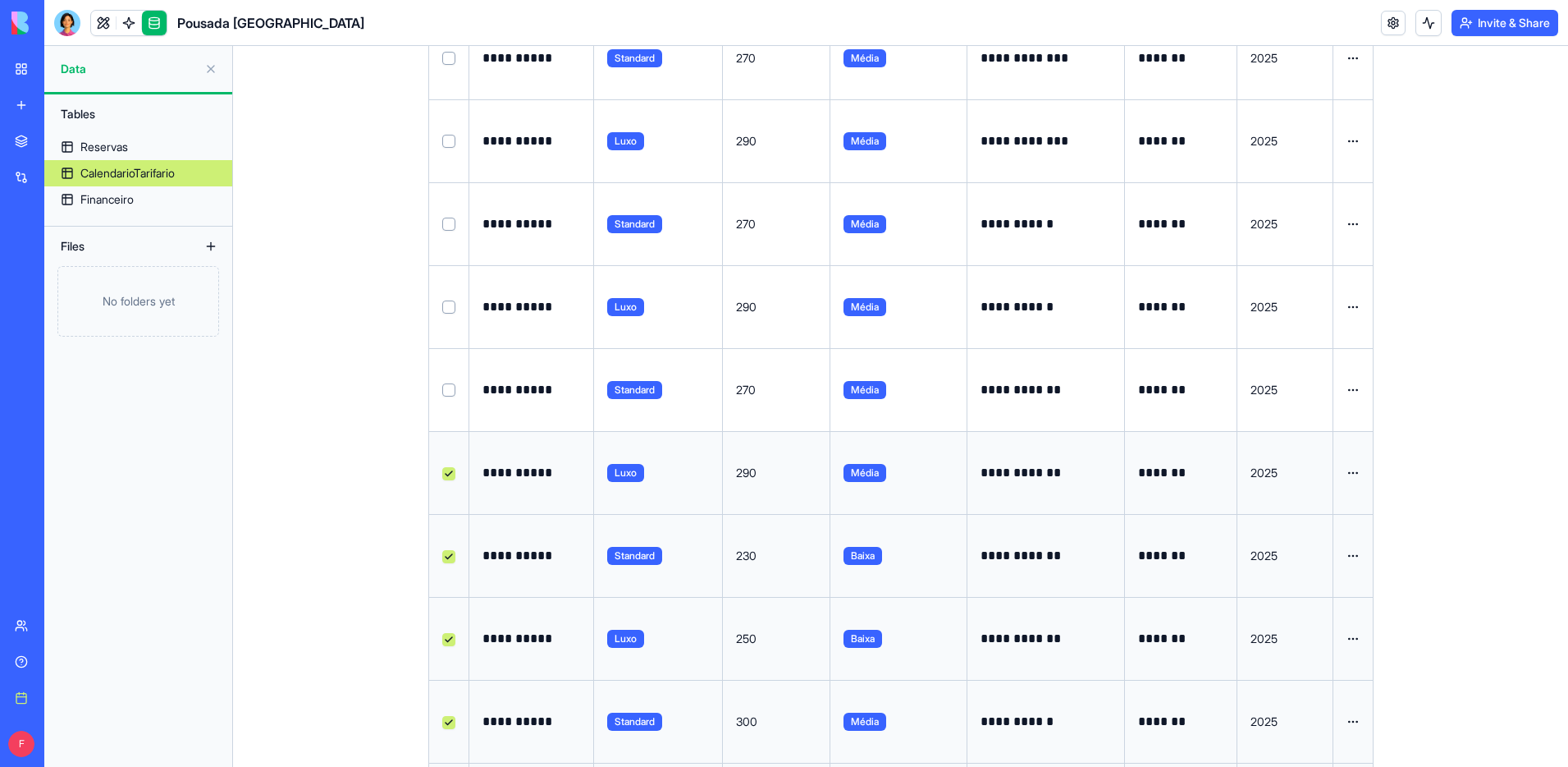
scroll to position [1008, 0]
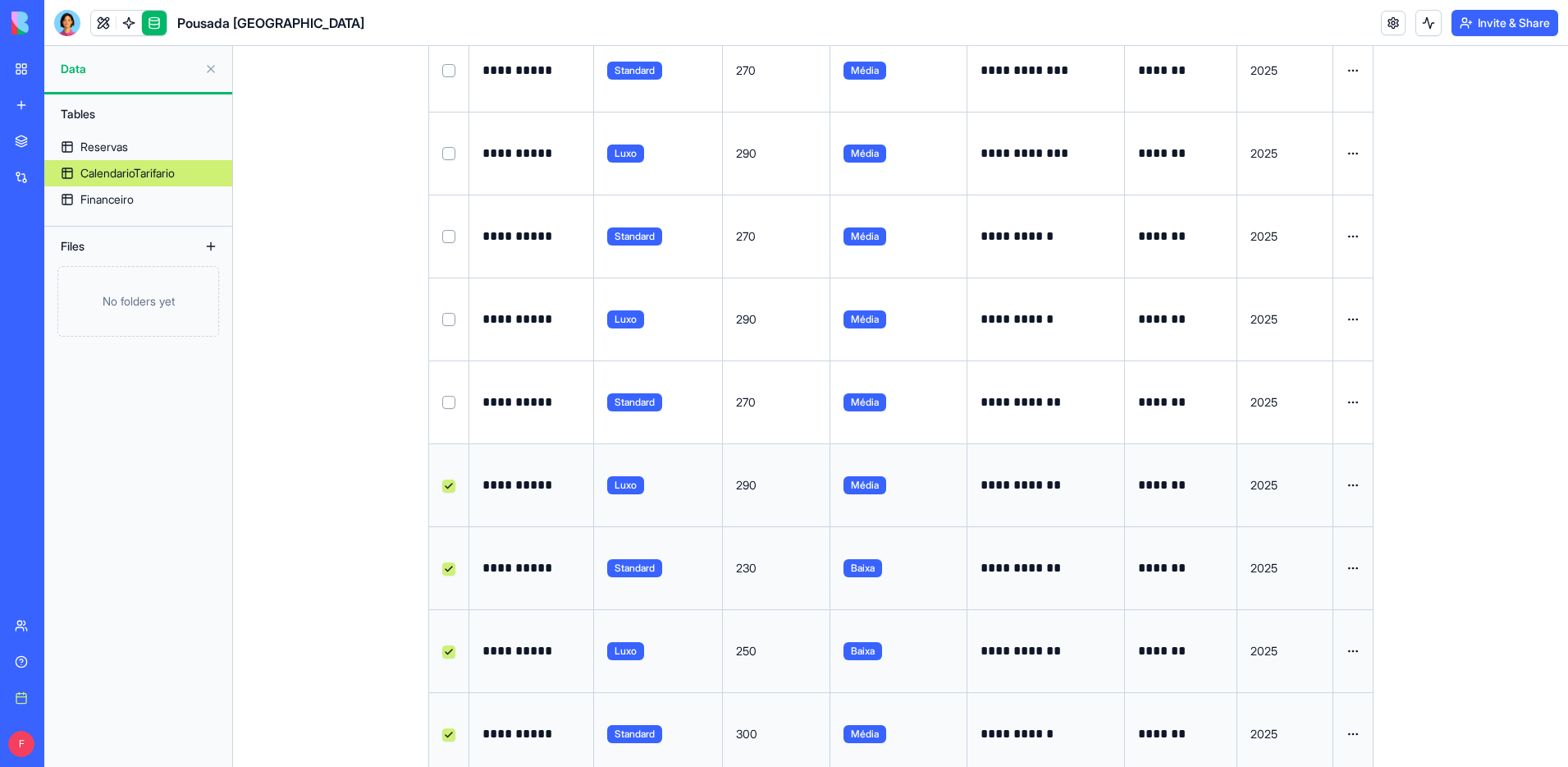
click at [448, 397] on button "Select row" at bounding box center [449, 402] width 14 height 14
click at [452, 313] on button "Select row" at bounding box center [449, 319] width 14 height 14
click at [454, 238] on button "Select row" at bounding box center [449, 237] width 14 height 14
click at [454, 152] on button "Select row" at bounding box center [449, 154] width 14 height 14
click at [448, 72] on button "Select row" at bounding box center [449, 71] width 14 height 14
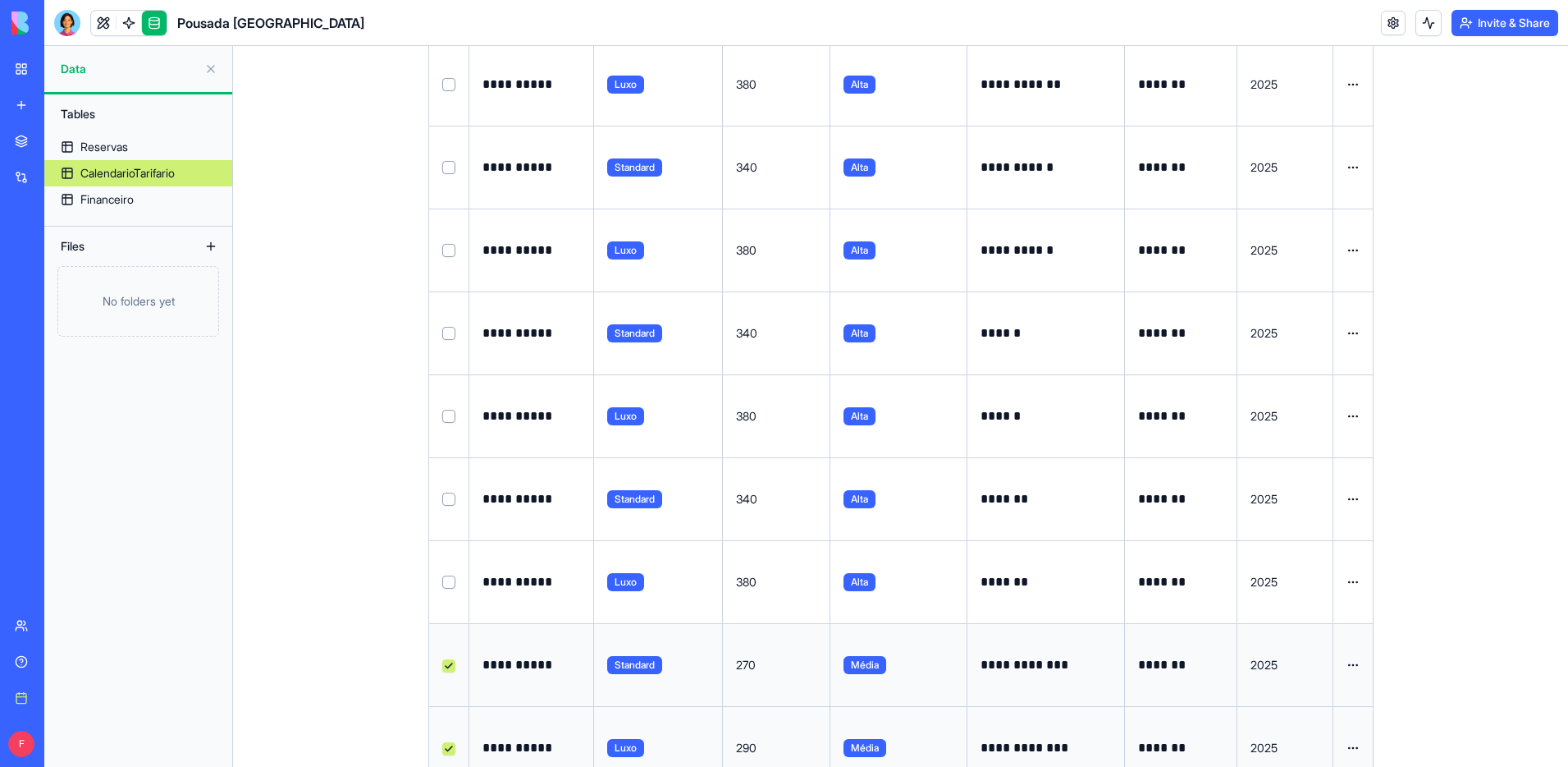
scroll to position [588, 0]
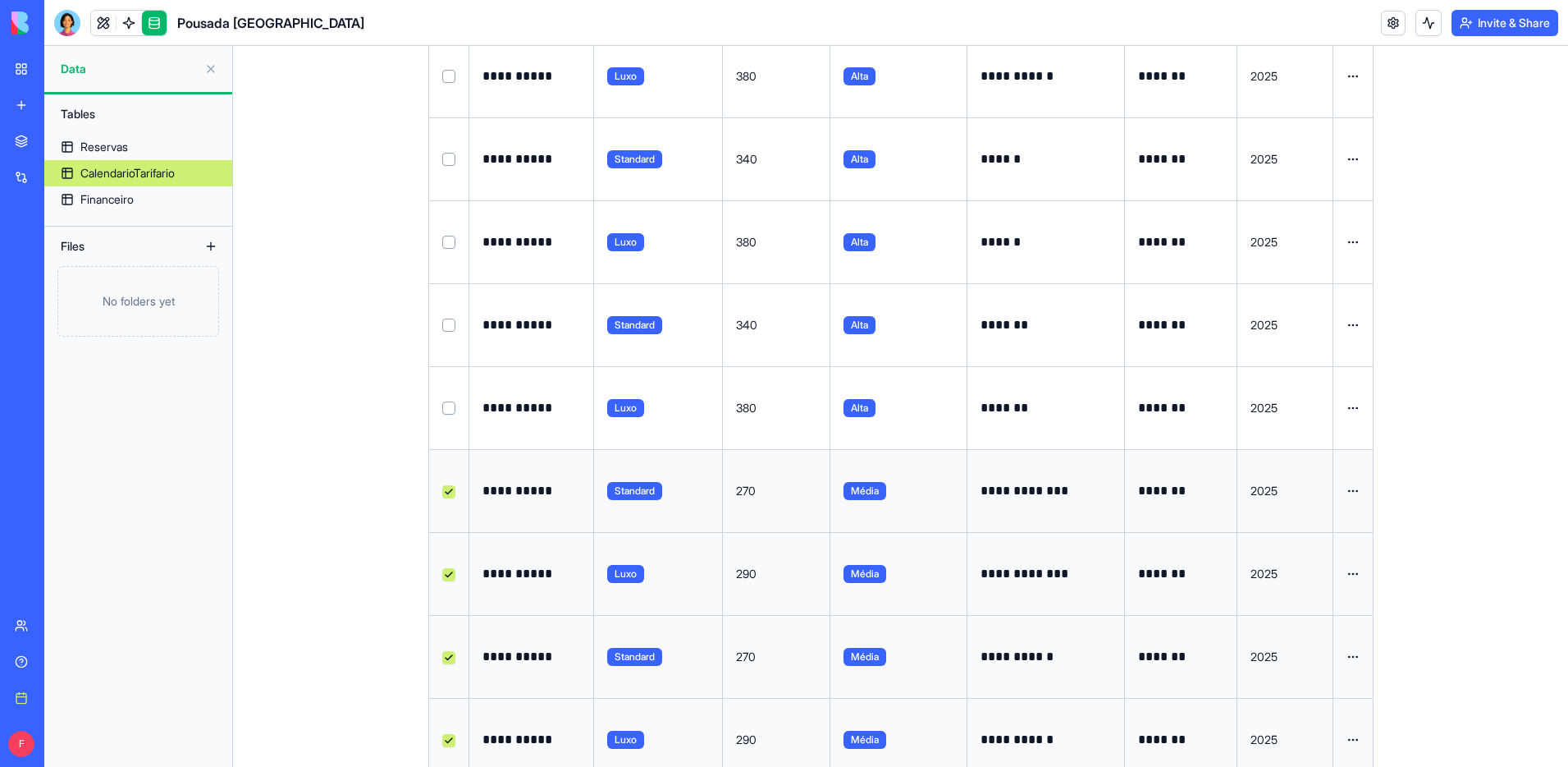
drag, startPoint x: 453, startPoint y: 406, endPoint x: 442, endPoint y: 385, distance: 23.7
click at [448, 405] on button "Select row" at bounding box center [449, 408] width 14 height 14
click at [448, 319] on button "Select row" at bounding box center [449, 325] width 14 height 14
click at [456, 232] on td at bounding box center [449, 242] width 41 height 83
click at [450, 157] on button "Select row" at bounding box center [449, 159] width 14 height 14
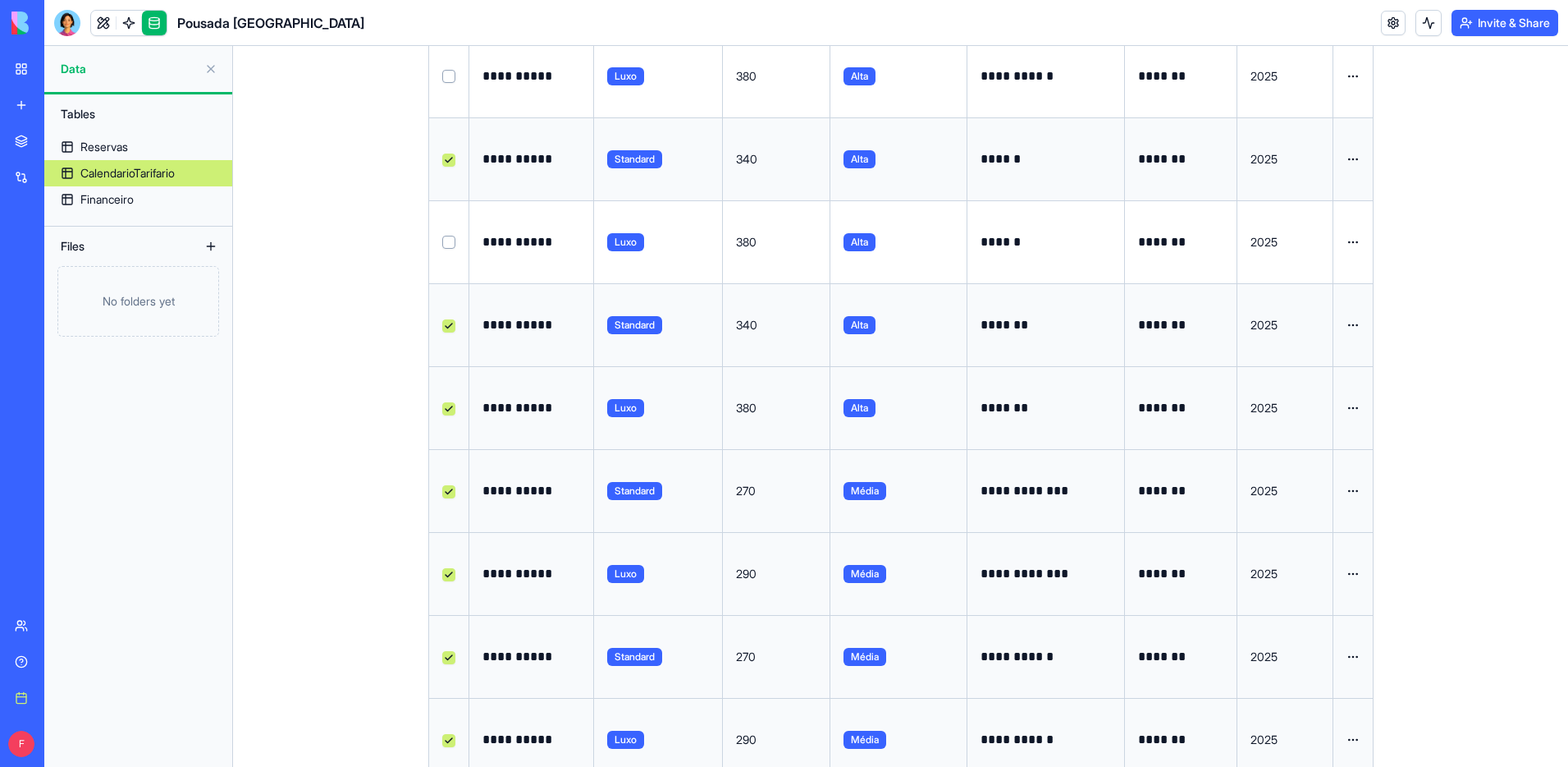
click at [451, 237] on button "Select row" at bounding box center [449, 242] width 14 height 14
click at [448, 78] on button "Select row" at bounding box center [449, 76] width 14 height 14
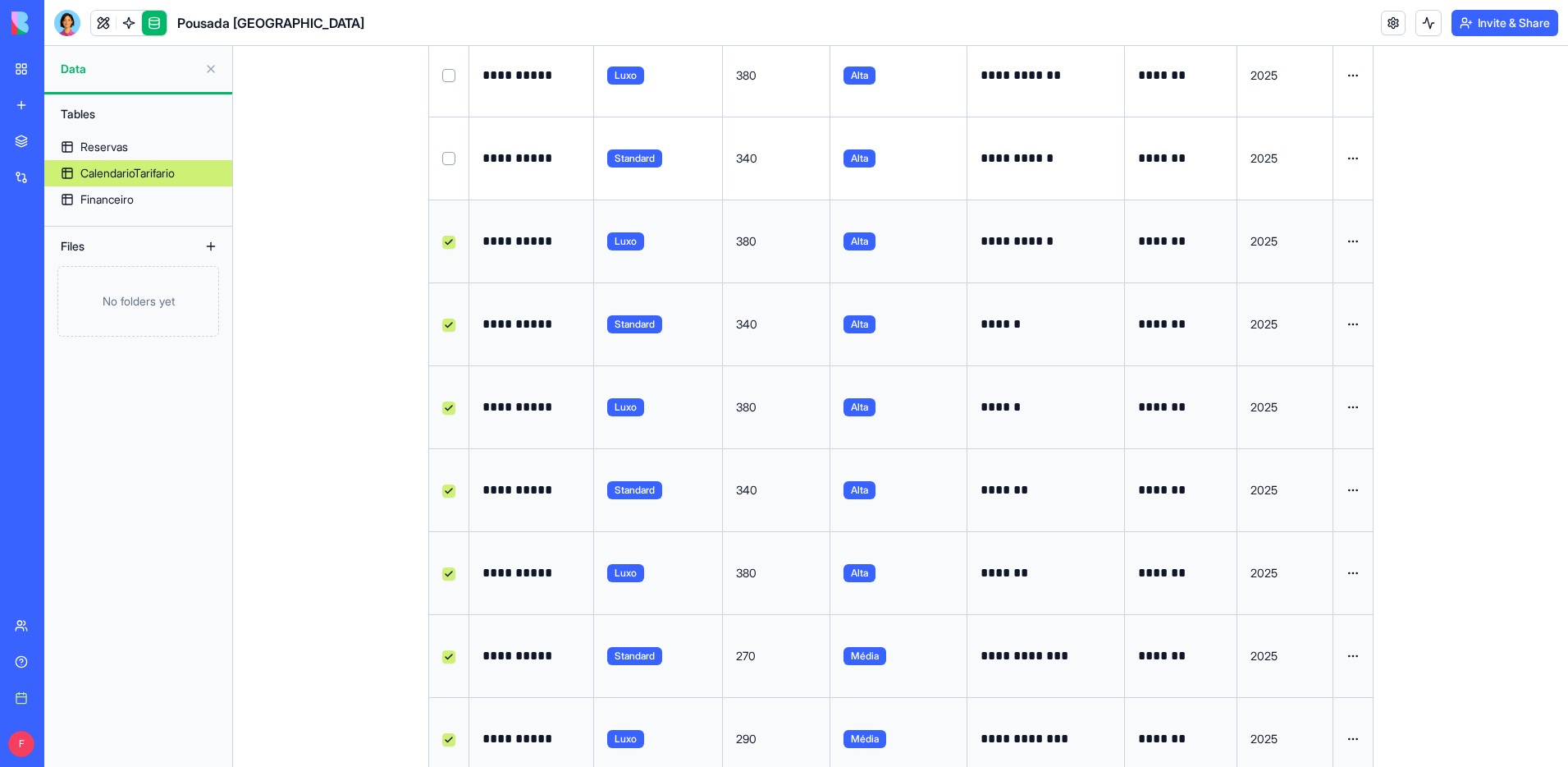
scroll to position [149, 0]
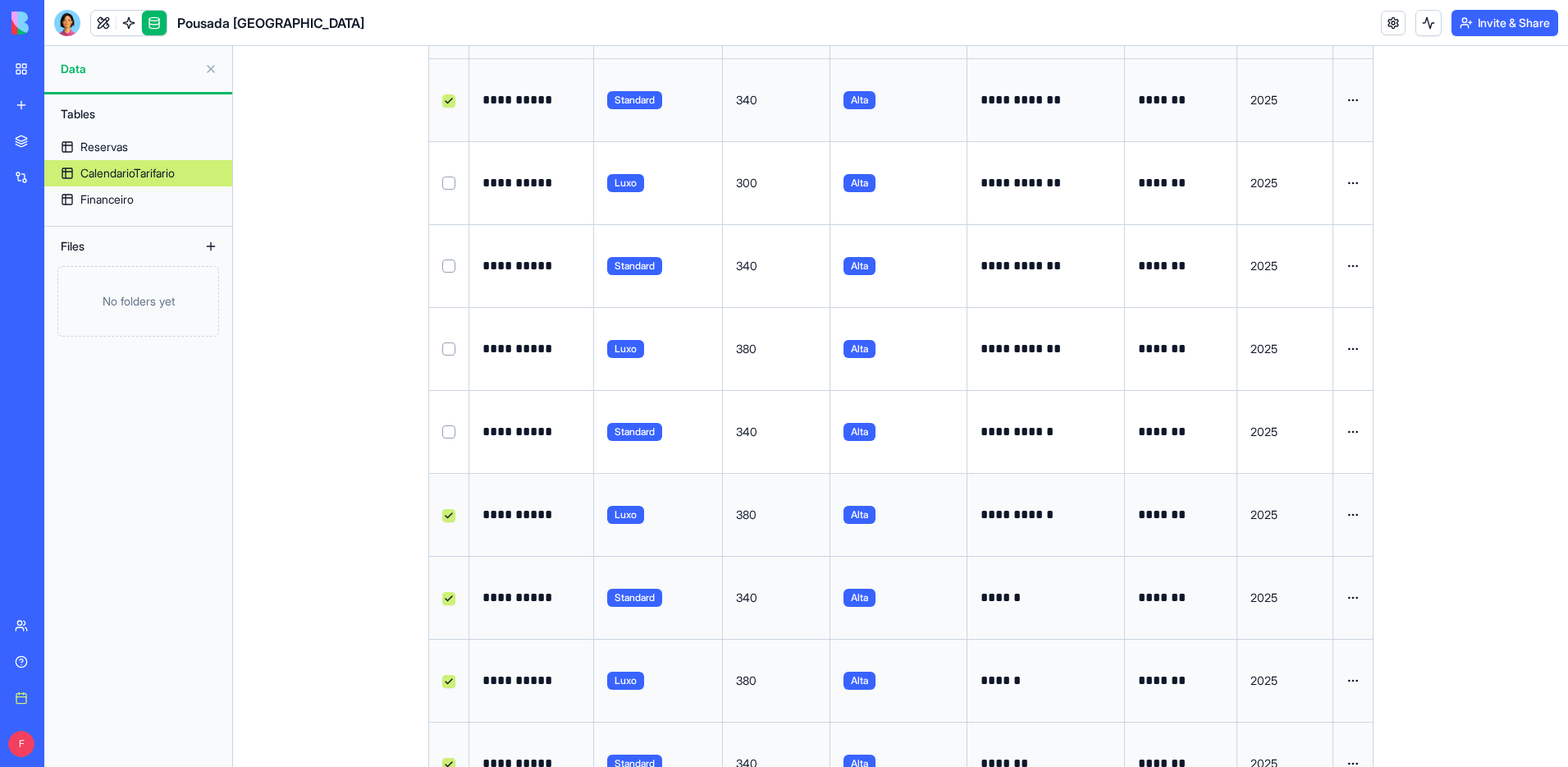
click at [445, 428] on button "Select row" at bounding box center [449, 432] width 14 height 14
click at [447, 346] on button "Select row" at bounding box center [449, 349] width 14 height 14
click at [451, 262] on button "Select row" at bounding box center [449, 266] width 14 height 14
click at [450, 186] on button "Select row" at bounding box center [449, 183] width 14 height 14
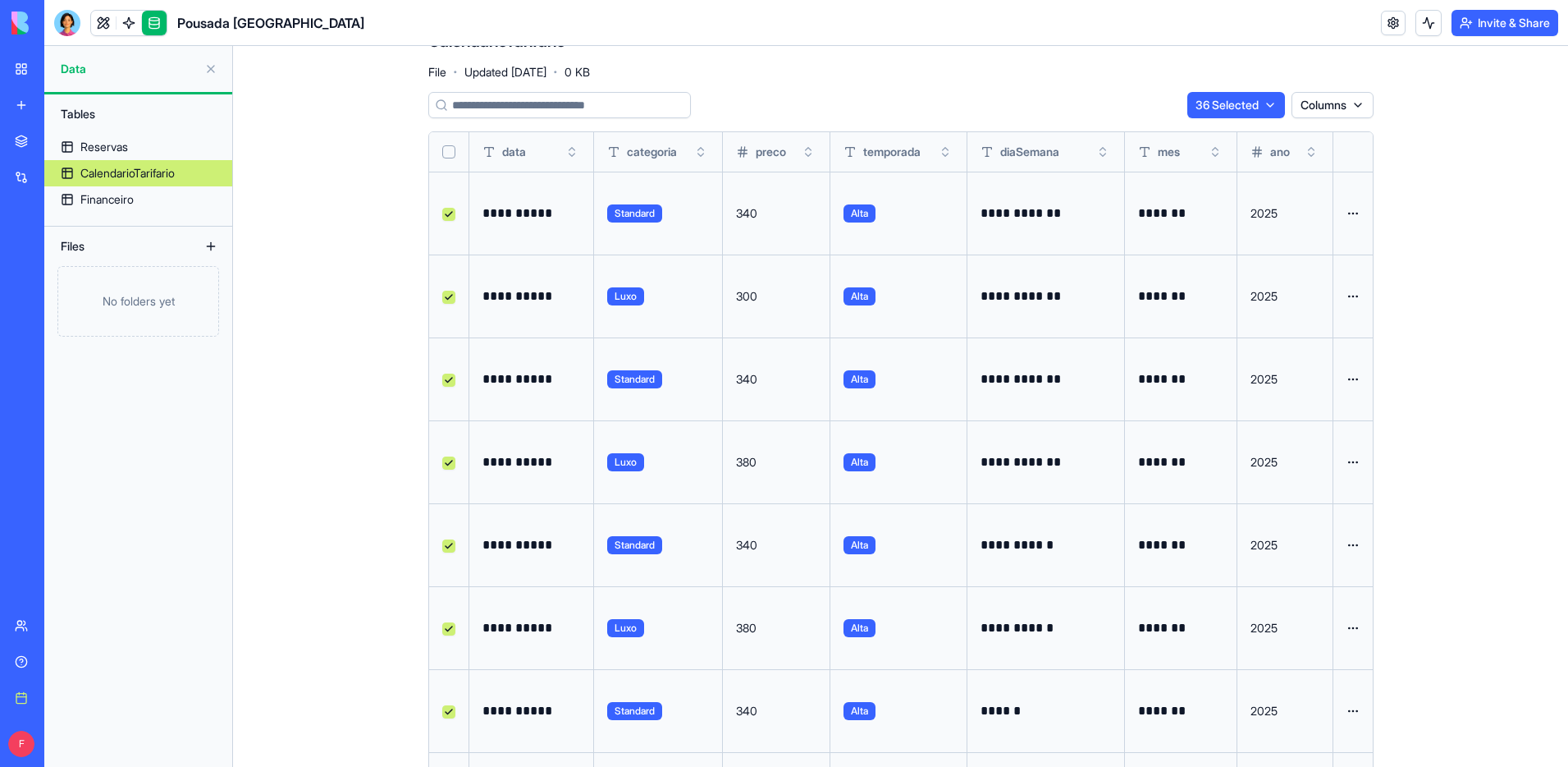
scroll to position [0, 0]
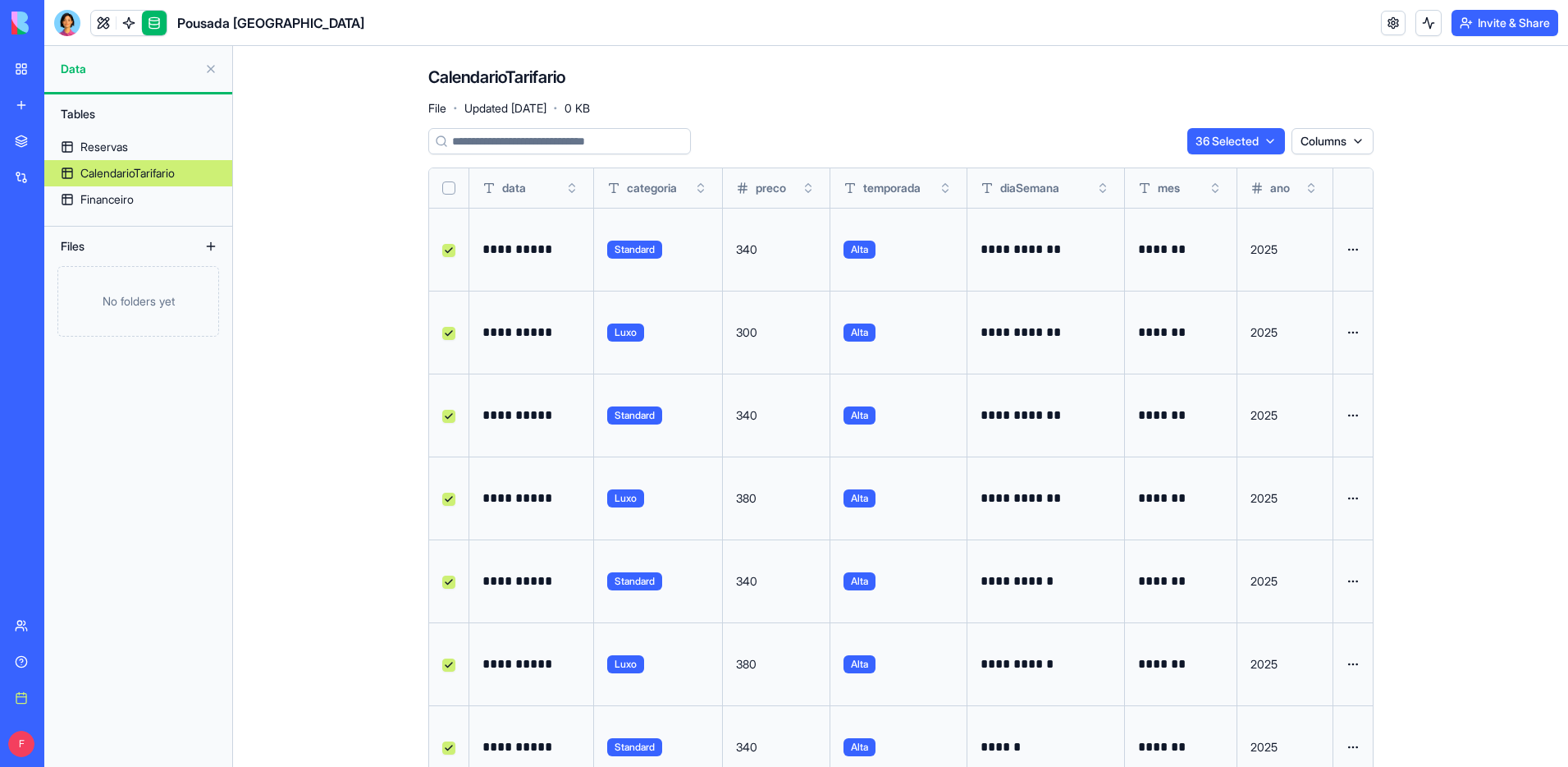
click at [1349, 249] on html "**********" at bounding box center [784, 384] width 1568 height 767
click at [1320, 282] on div "Delete" at bounding box center [1313, 283] width 96 height 26
click at [1353, 248] on html "**********" at bounding box center [784, 384] width 1568 height 767
click at [1276, 141] on html "**********" at bounding box center [784, 384] width 1568 height 767
click at [1272, 142] on html "**********" at bounding box center [784, 384] width 1568 height 767
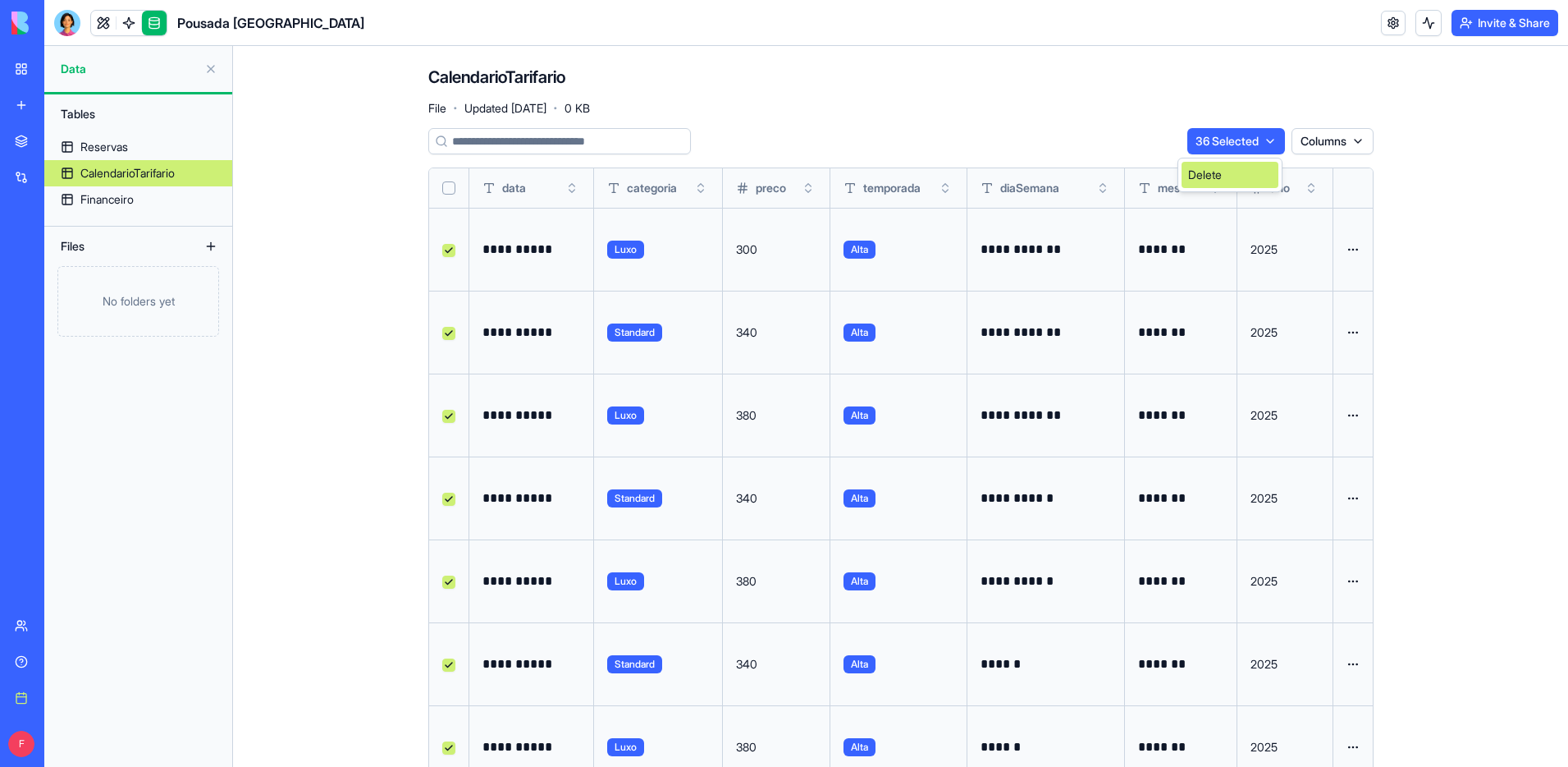
click at [1230, 187] on div "Delete" at bounding box center [1230, 174] width 96 height 26
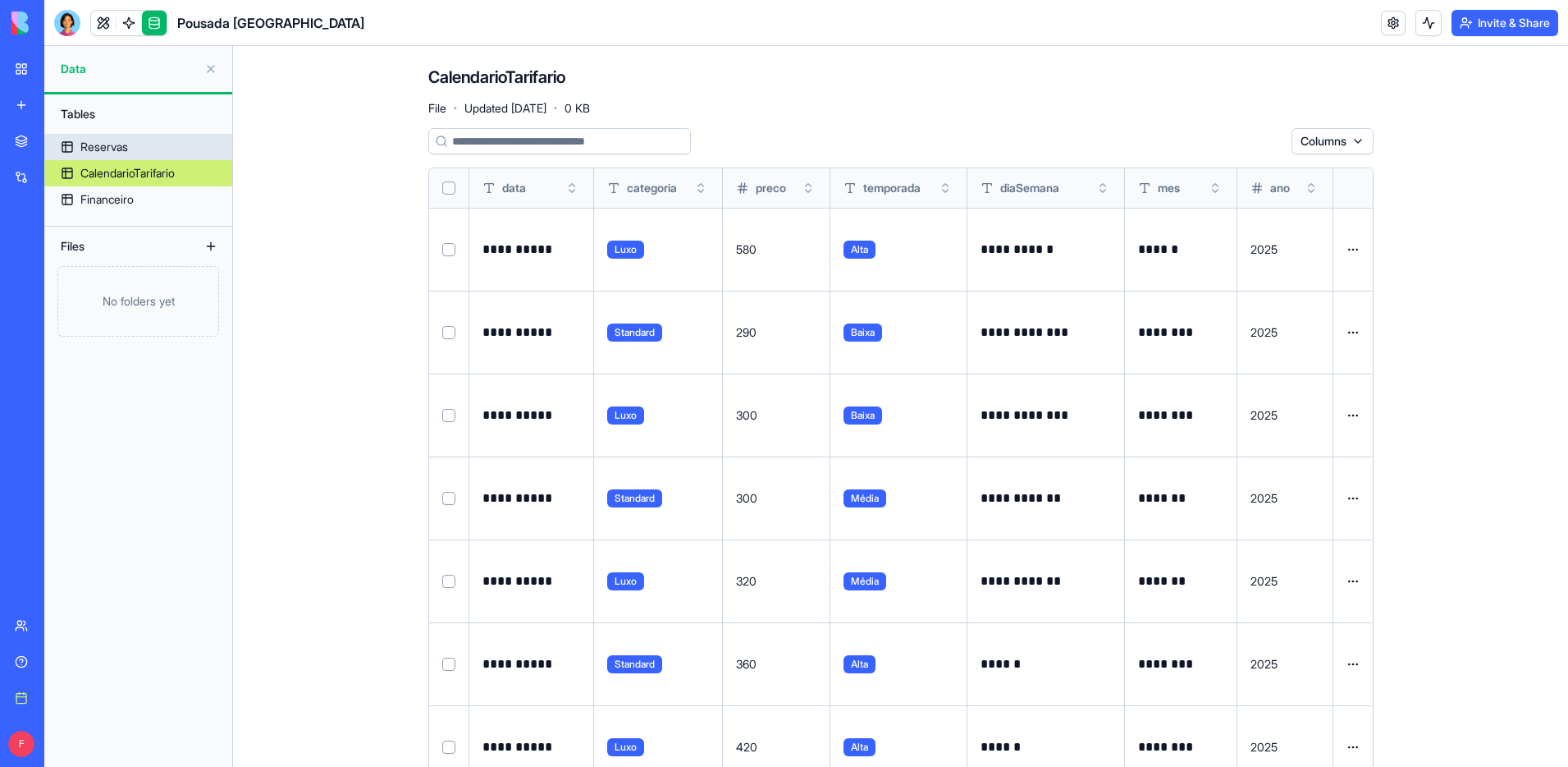
click at [149, 144] on link "Reservas" at bounding box center [138, 146] width 188 height 26
click at [148, 144] on link "Reservas" at bounding box center [138, 146] width 188 height 26
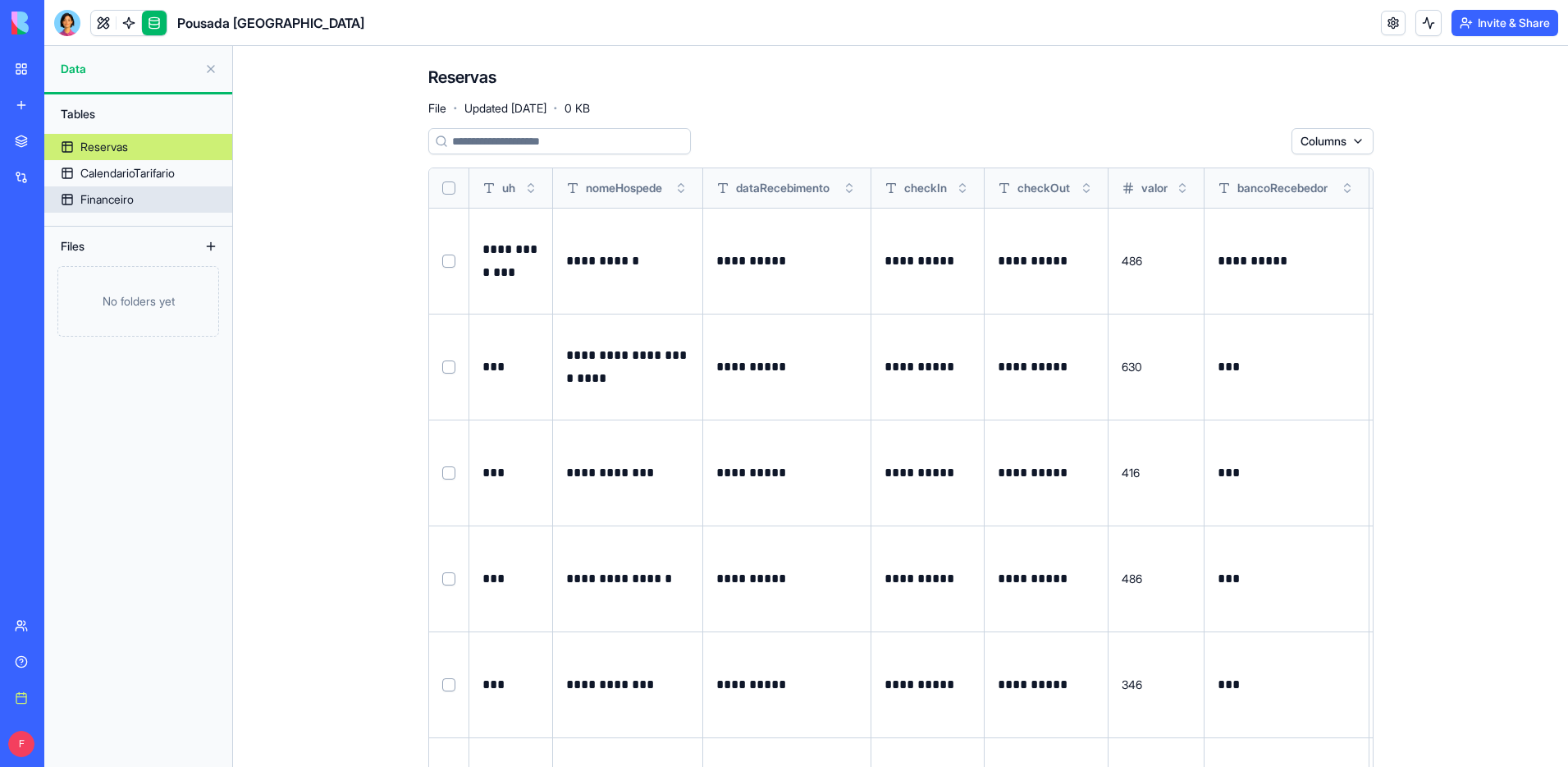
click at [144, 195] on link "Financeiro" at bounding box center [138, 199] width 188 height 26
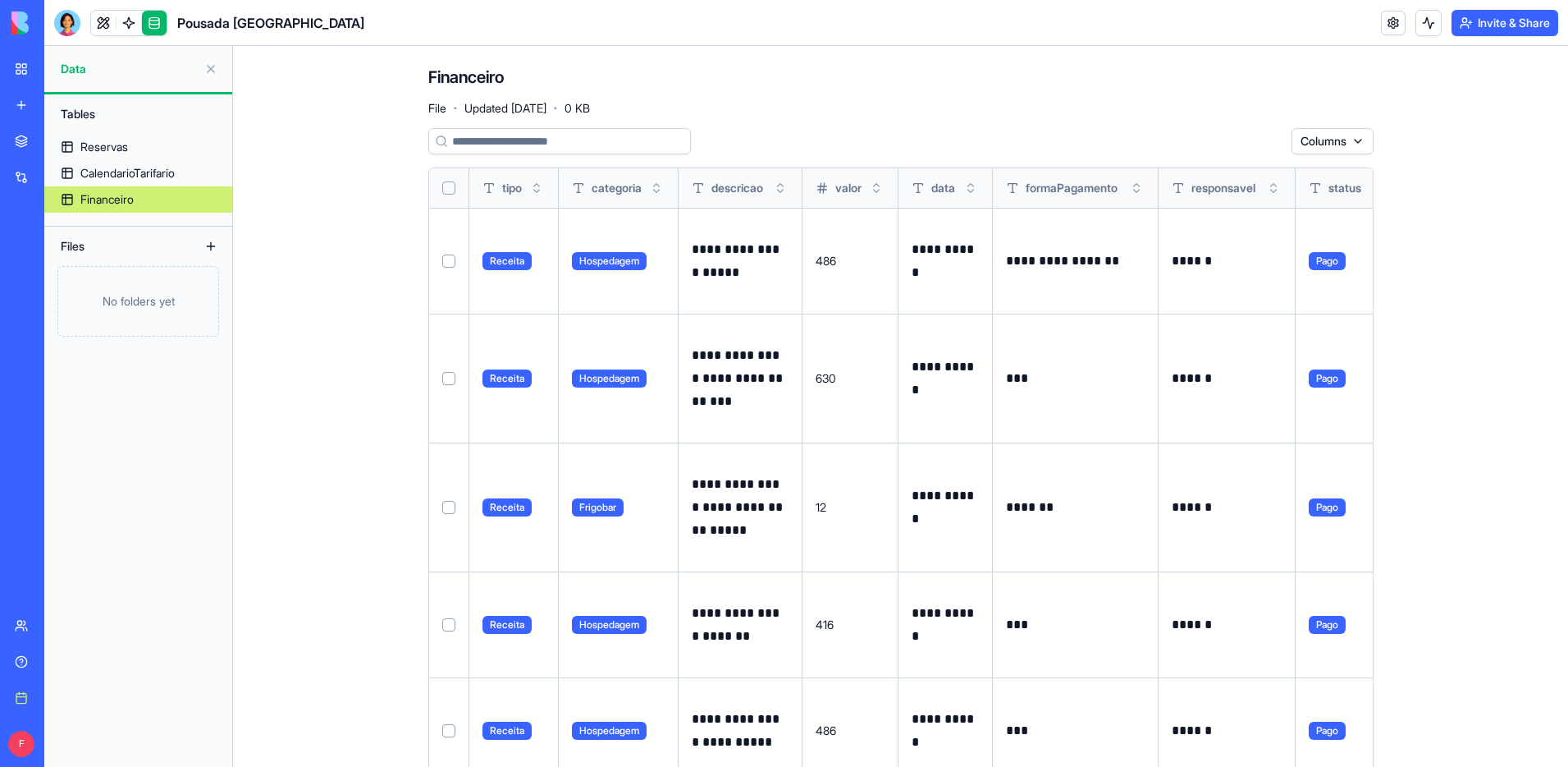
click at [453, 188] on button "Select all" at bounding box center [449, 188] width 14 height 14
click at [1268, 138] on html "**********" at bounding box center [784, 384] width 1568 height 767
click at [1213, 173] on div "Delete" at bounding box center [1230, 174] width 96 height 26
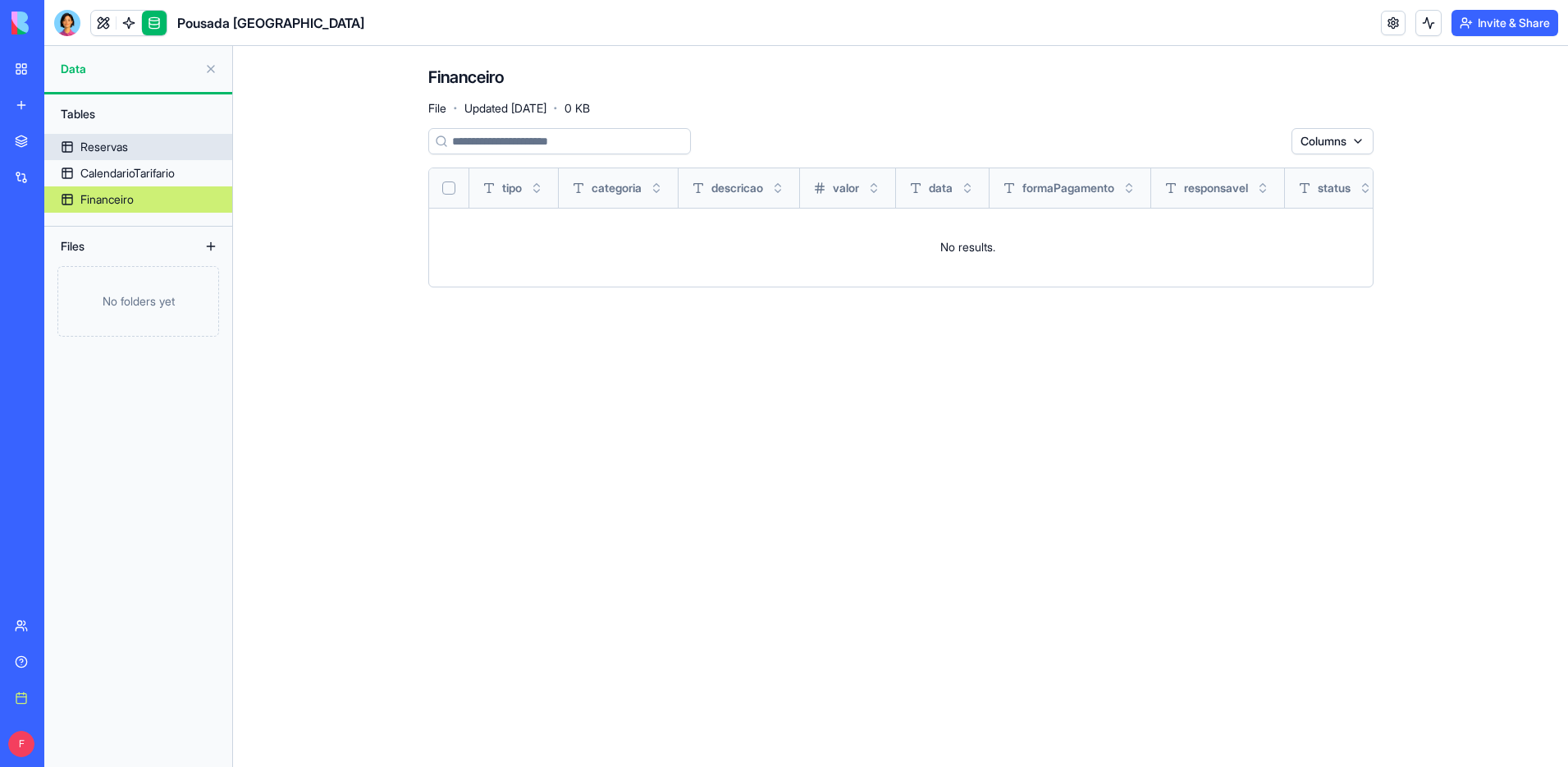
click at [127, 139] on div "Reservas" at bounding box center [104, 146] width 47 height 16
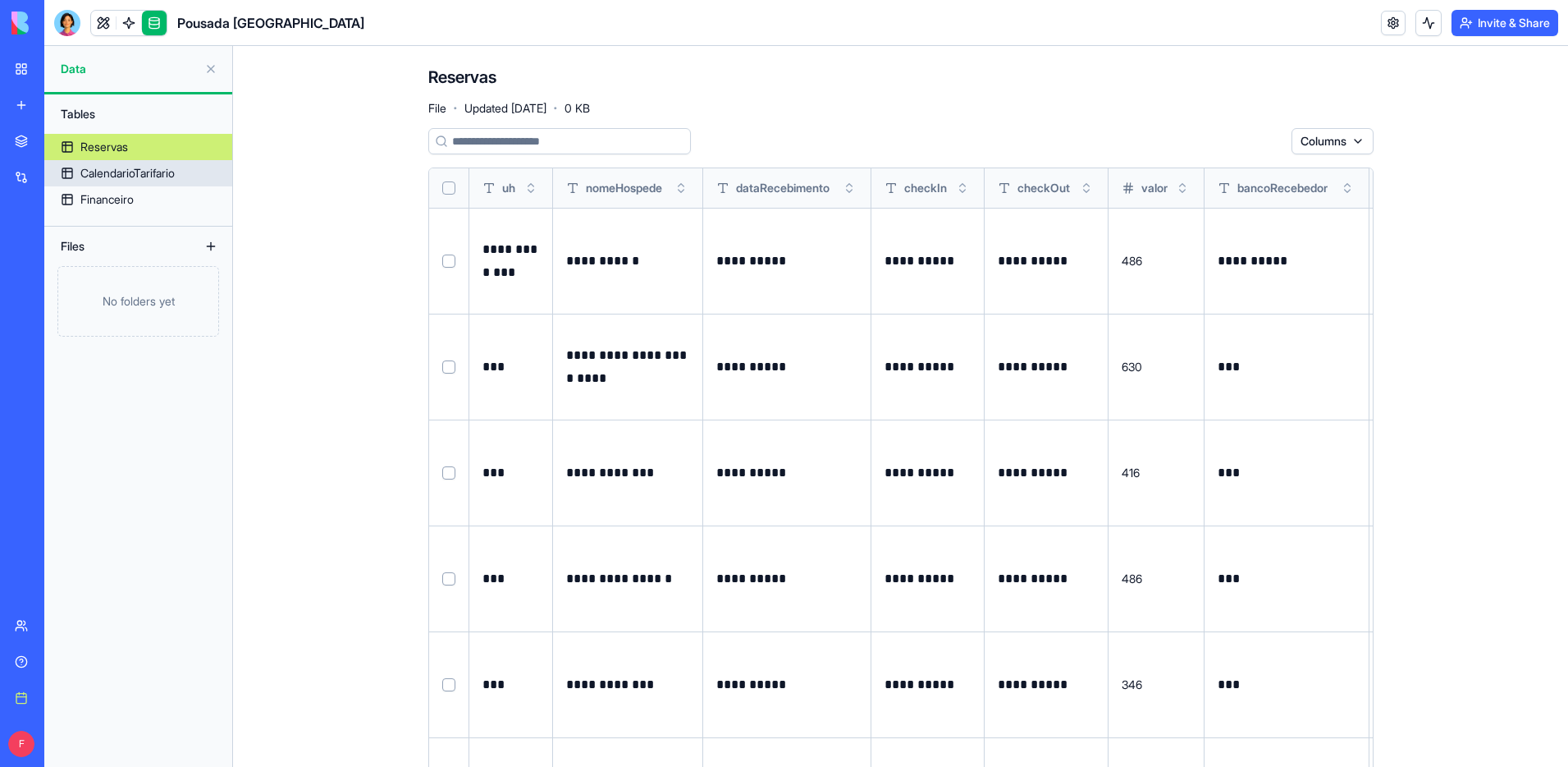
click at [131, 163] on link "CalendarioTarifario" at bounding box center [138, 173] width 188 height 26
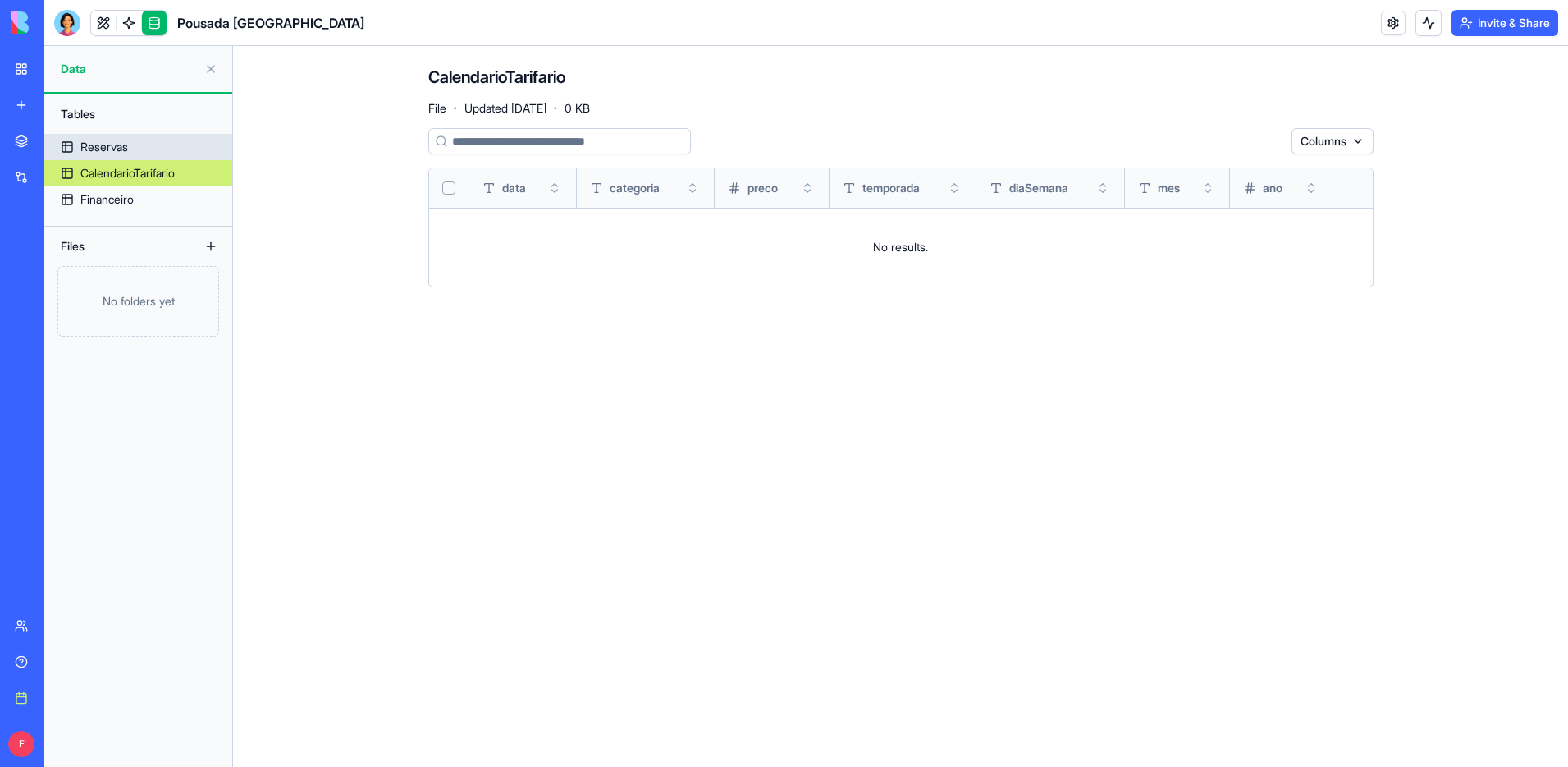
click at [145, 153] on link "Reservas" at bounding box center [138, 146] width 188 height 26
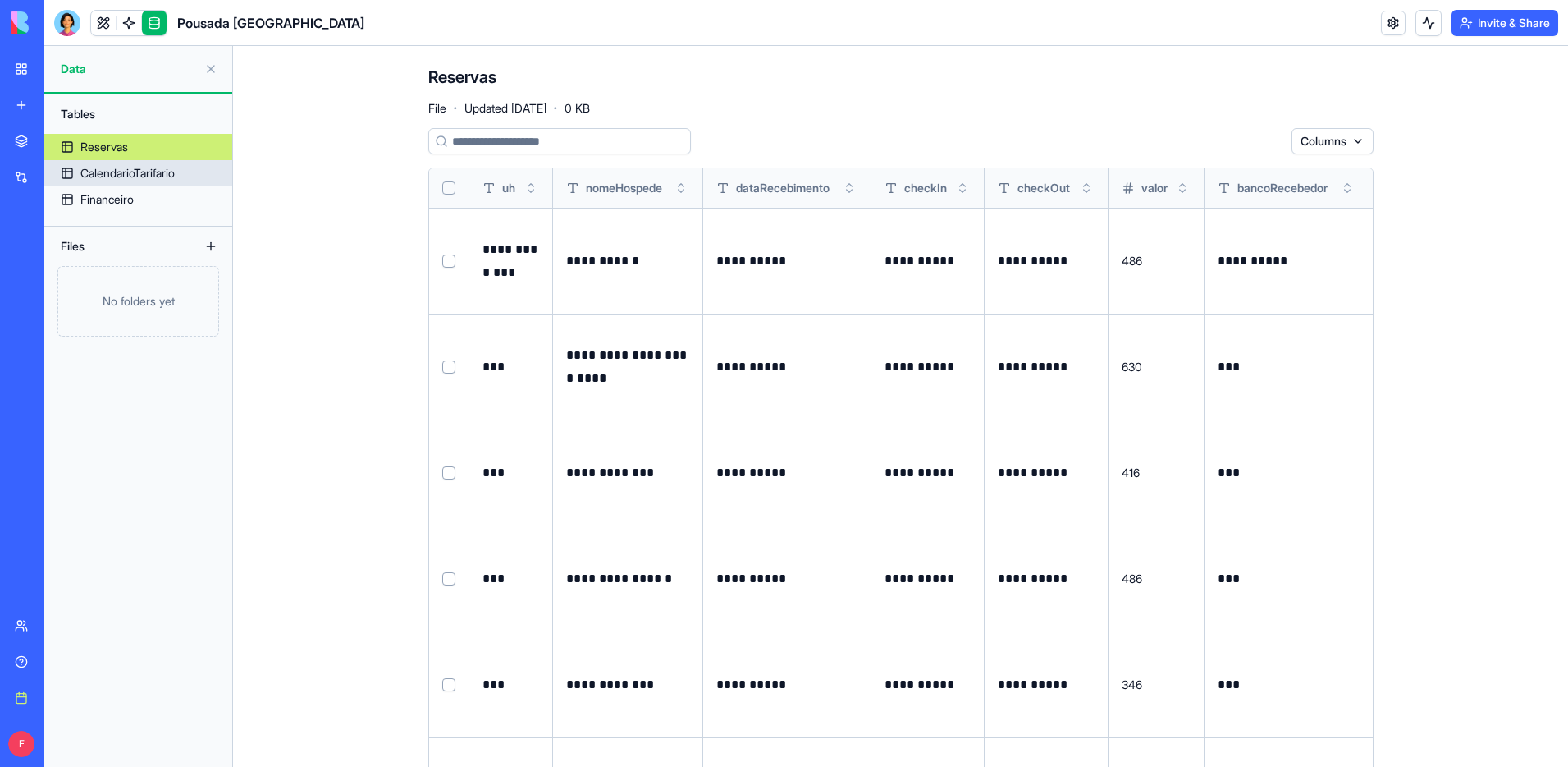
click at [134, 168] on div "CalendarioTarifario" at bounding box center [128, 173] width 95 height 16
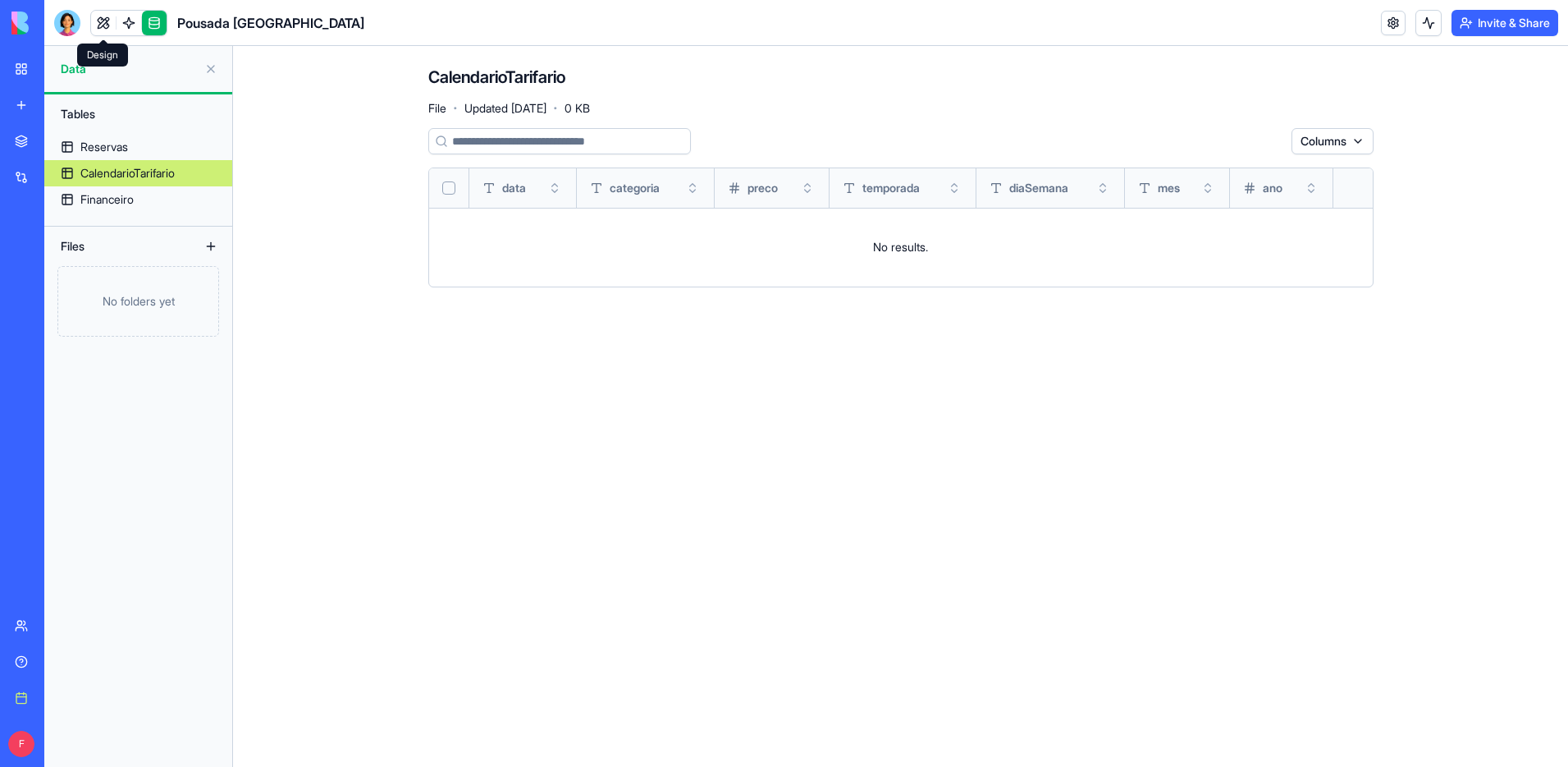
click at [100, 25] on link at bounding box center [103, 23] width 25 height 25
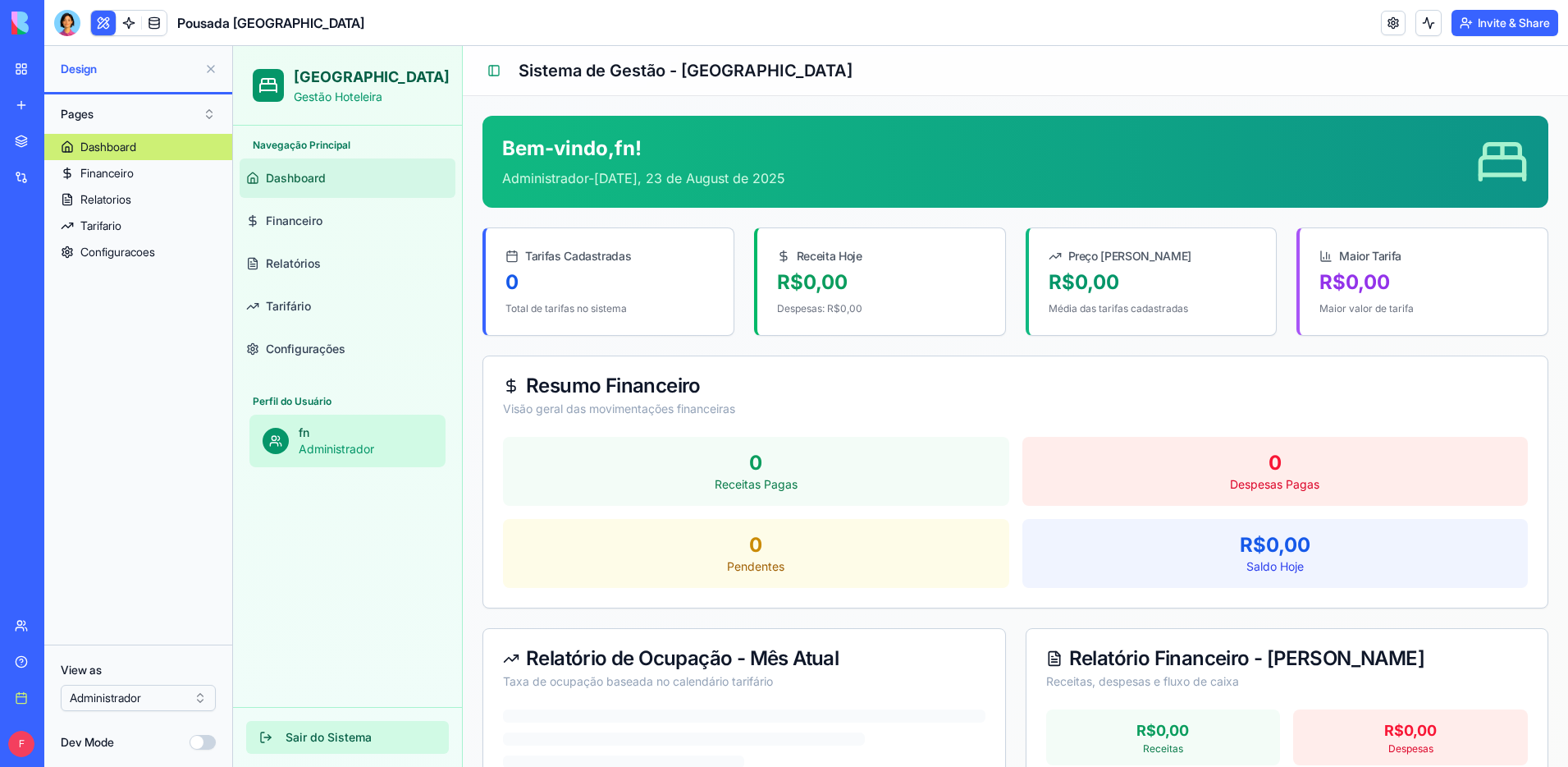
click at [349, 735] on button "Sair do Sistema" at bounding box center [348, 737] width 203 height 33
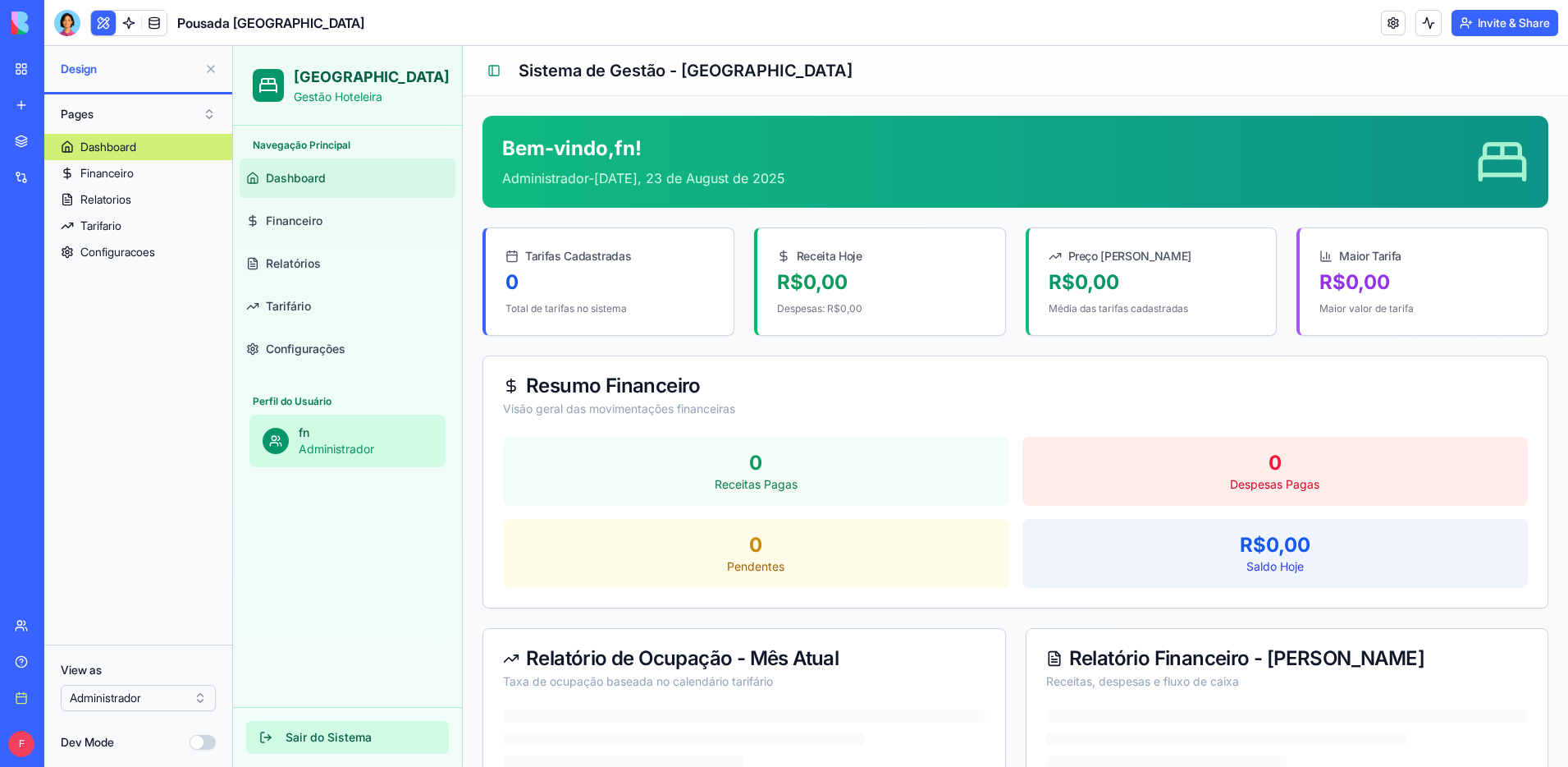
click at [340, 728] on button "Sair do Sistema" at bounding box center [348, 737] width 203 height 33
click at [323, 230] on link "Financeiro" at bounding box center [347, 221] width 216 height 40
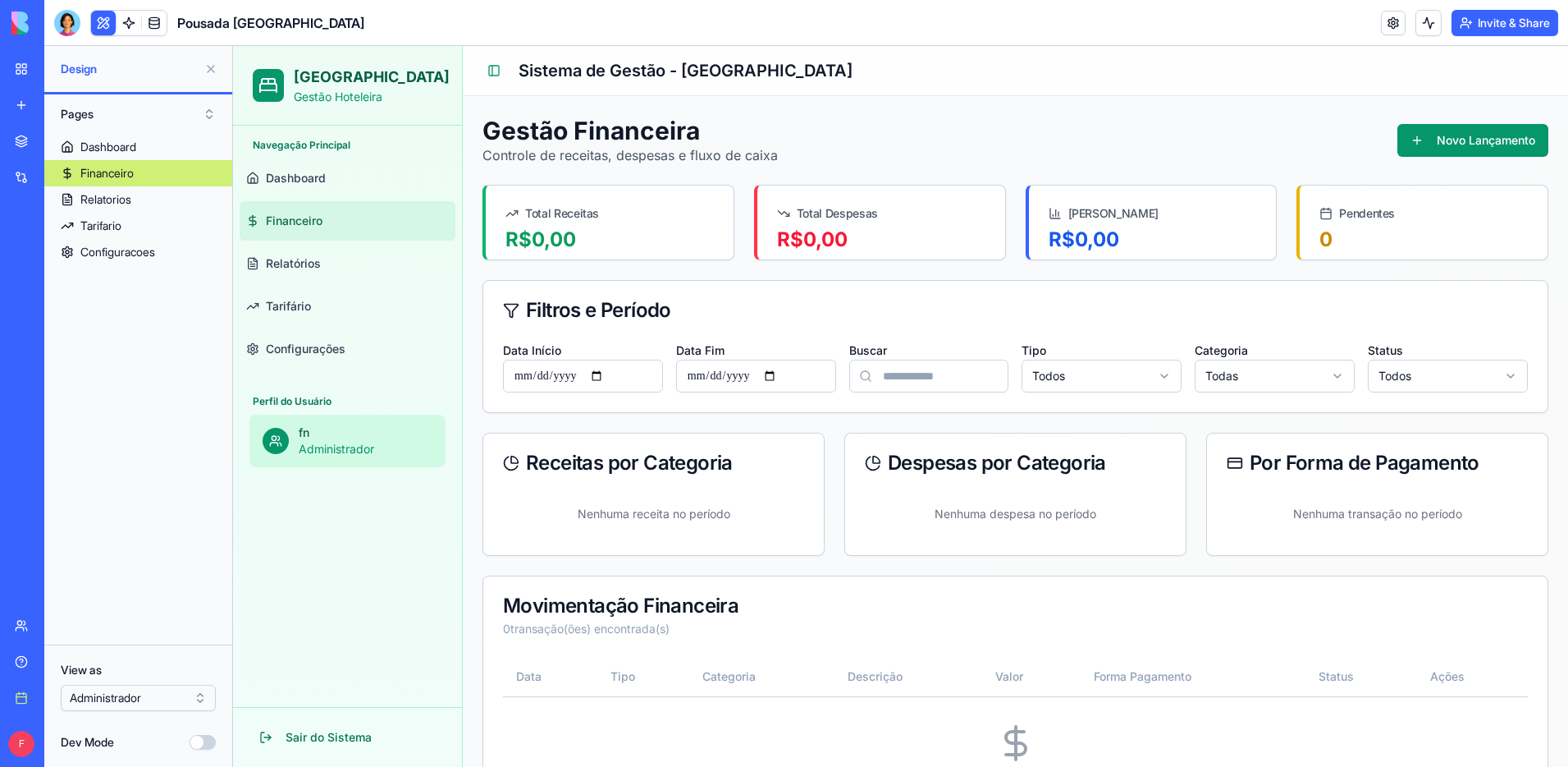
click at [102, 21] on button at bounding box center [103, 23] width 25 height 25
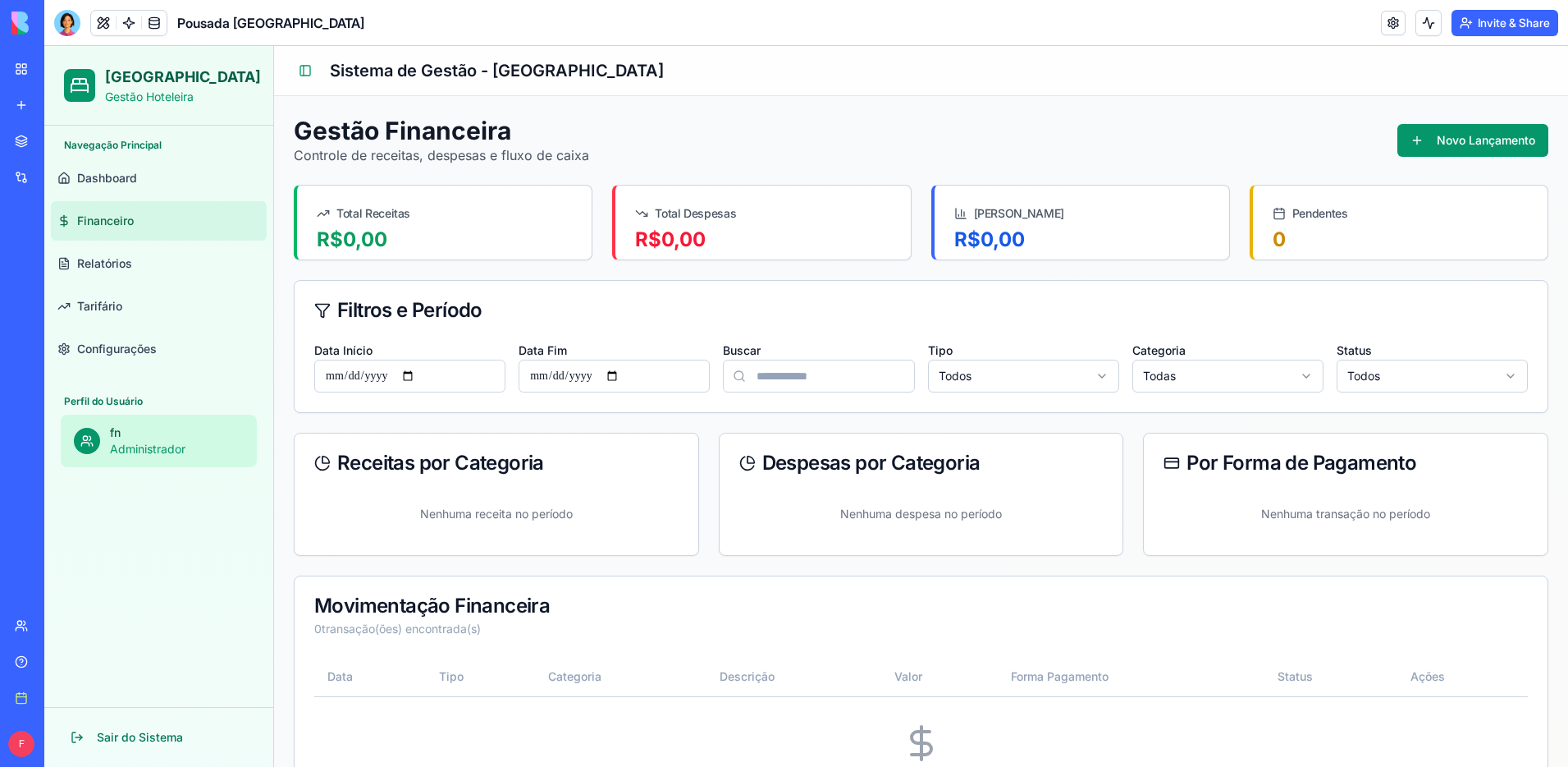
click at [101, 21] on button at bounding box center [103, 23] width 25 height 25
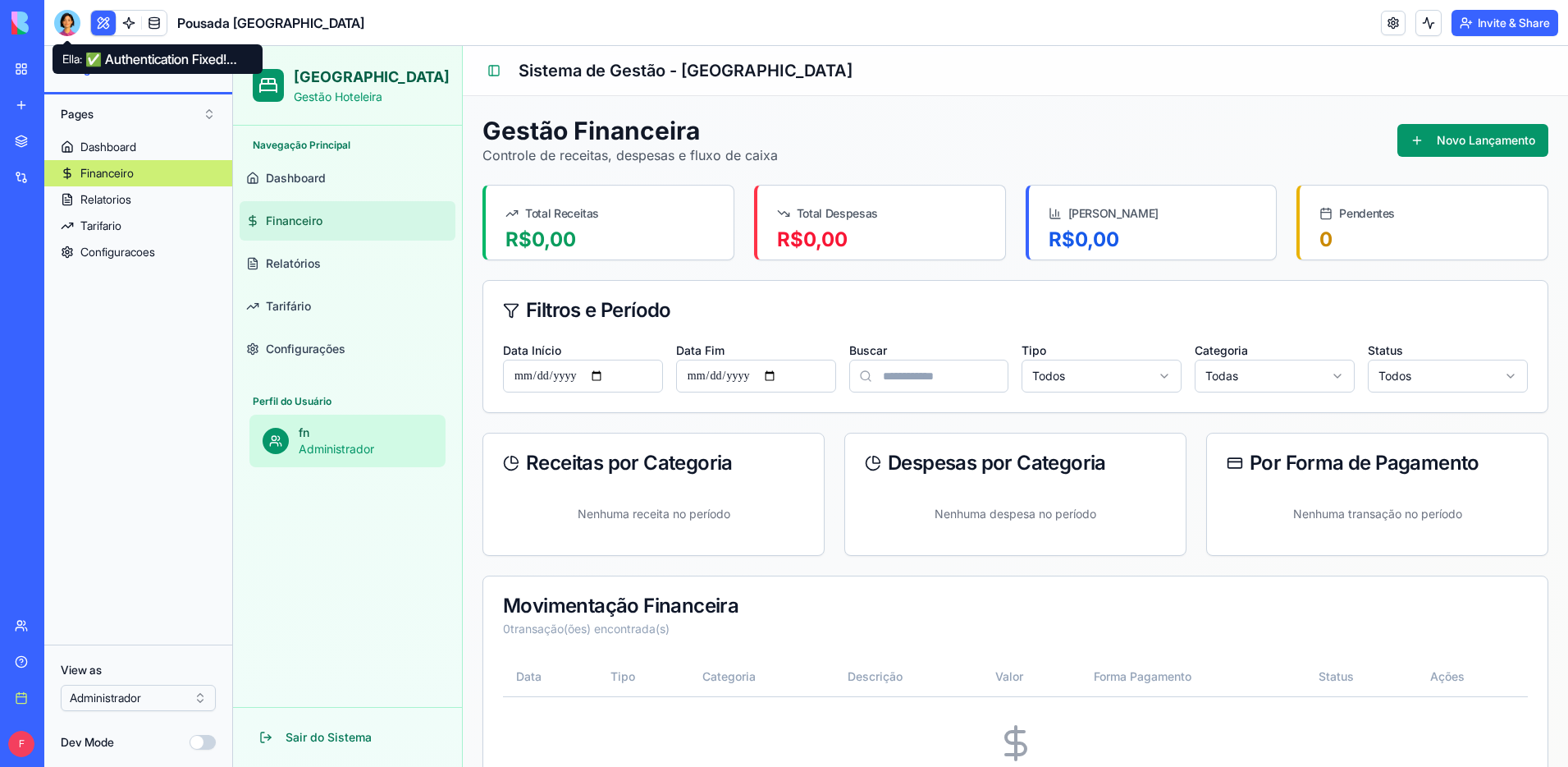
click at [77, 26] on div at bounding box center [67, 23] width 26 height 26
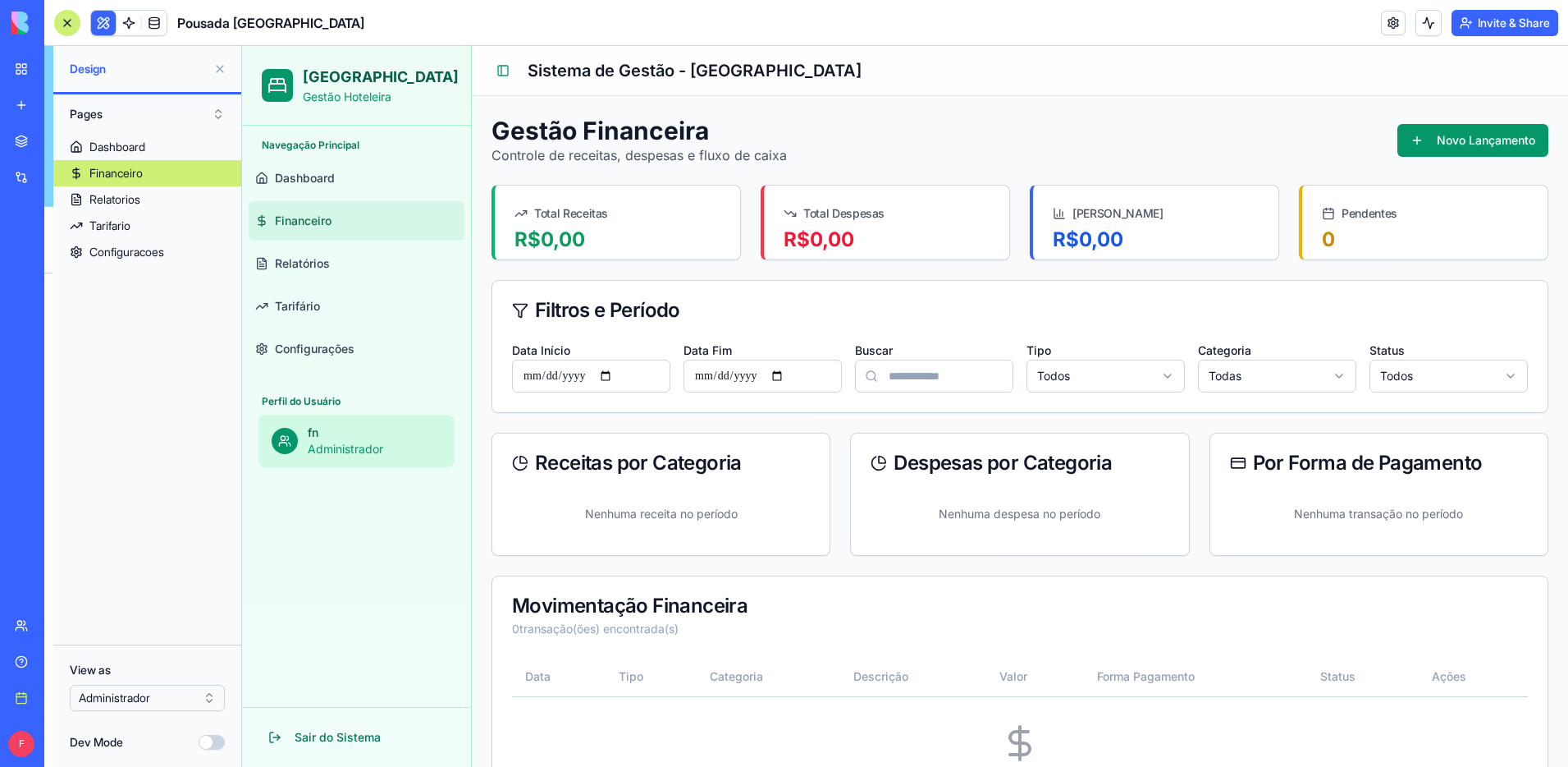
scroll to position [15993, 0]
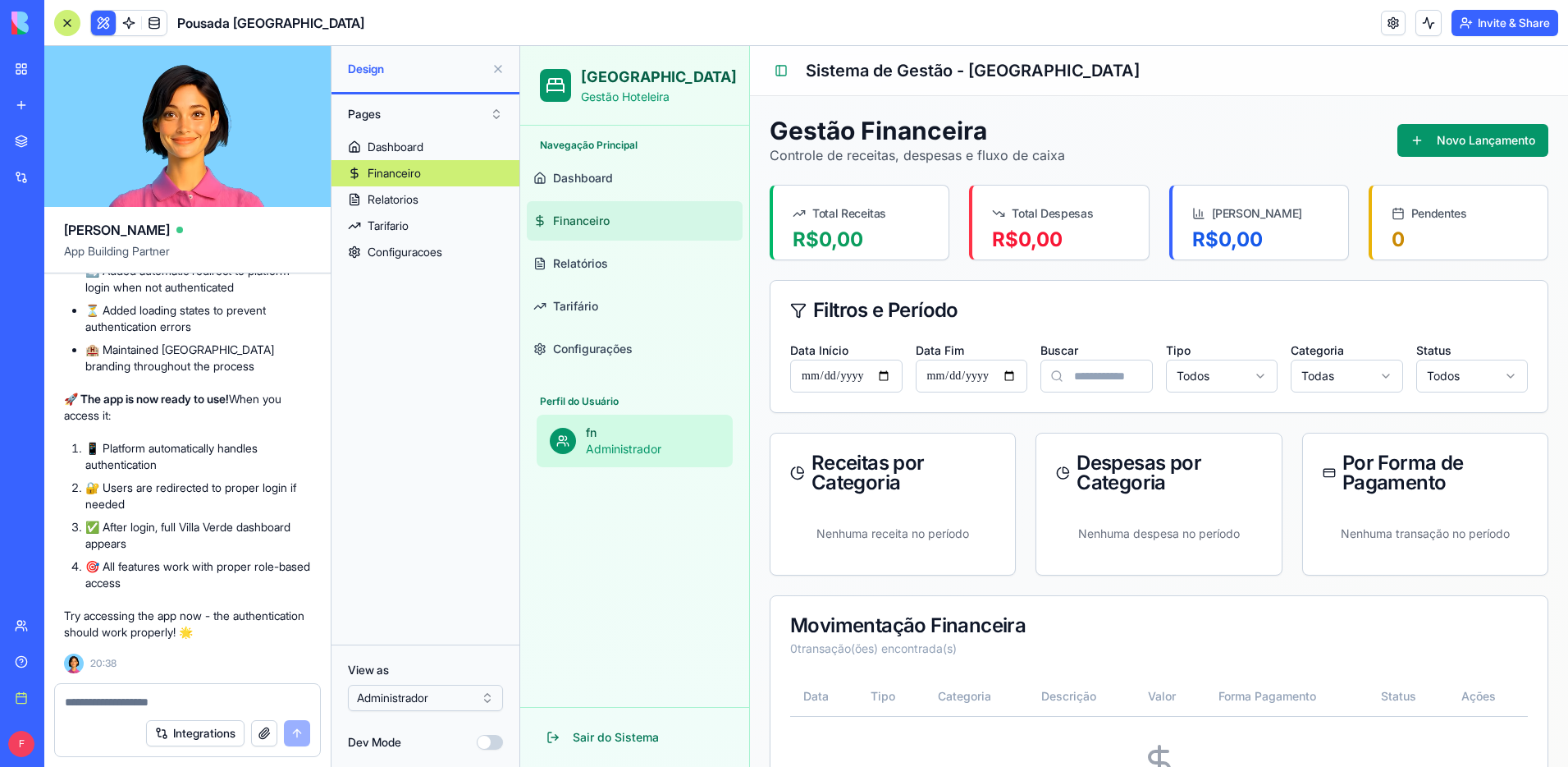
click at [199, 697] on textarea at bounding box center [188, 701] width 245 height 16
type textarea "**********"
click at [293, 735] on button "submit" at bounding box center [297, 732] width 26 height 26
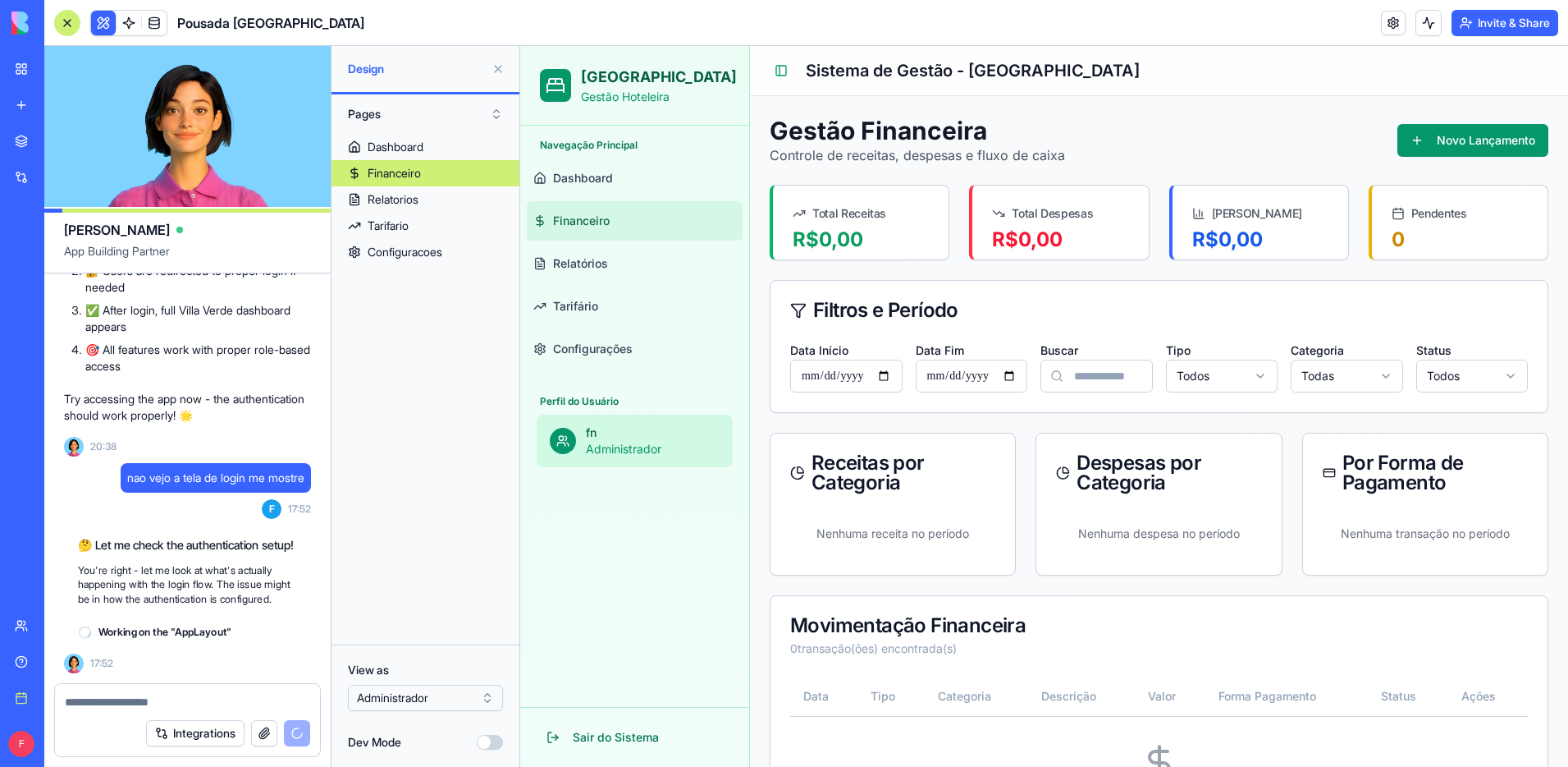
scroll to position [16226, 0]
